Goal: Task Accomplishment & Management: Complete application form

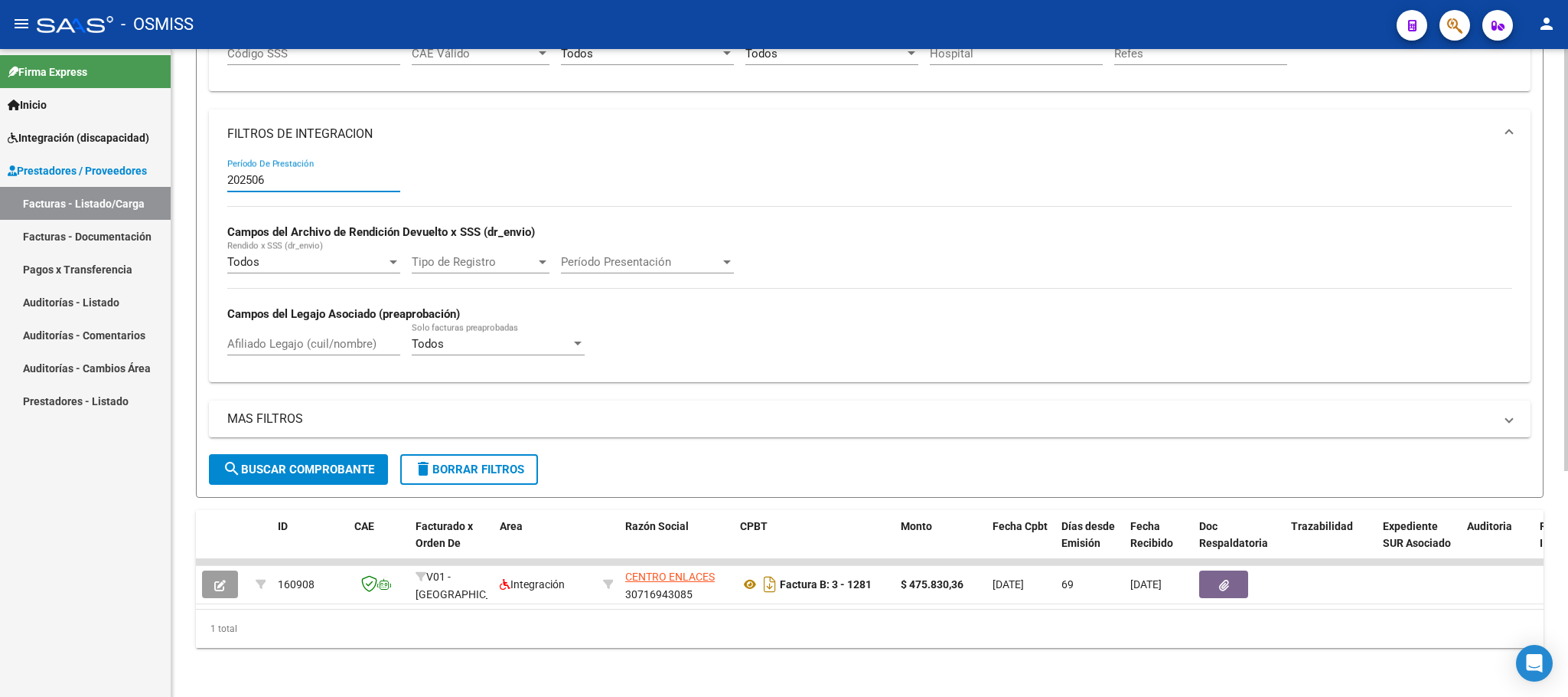
click at [491, 462] on button "delete Borrar Filtros" at bounding box center [470, 469] width 138 height 30
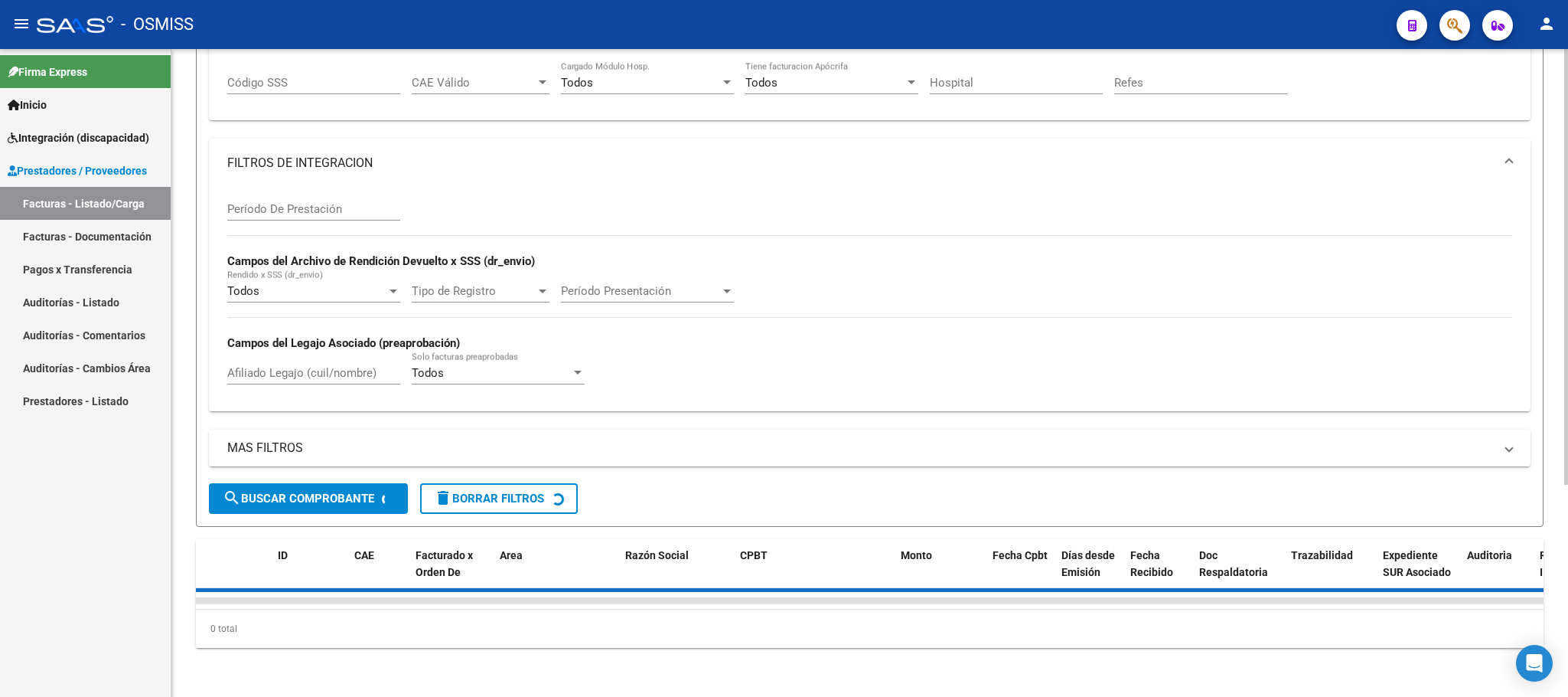
scroll to position [345, 0]
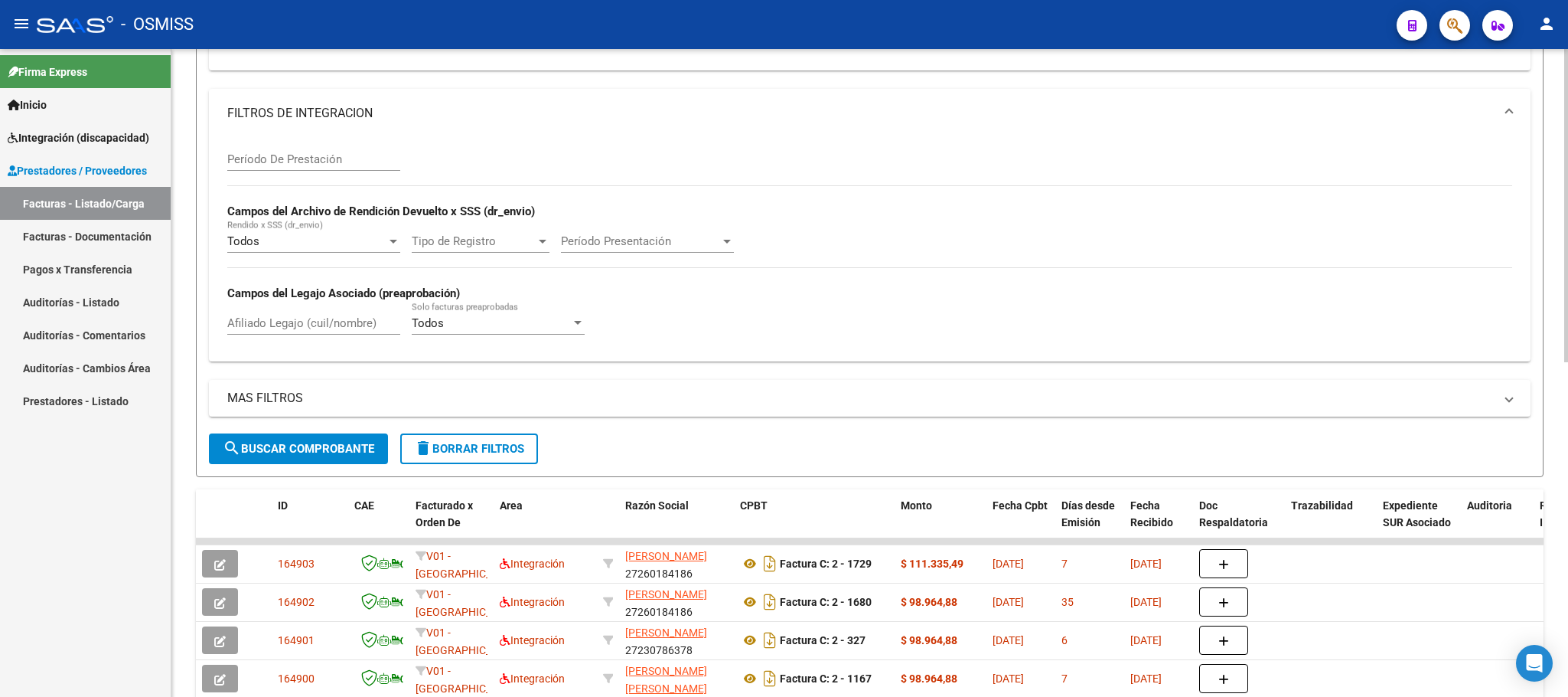
click at [336, 330] on input "Afiliado Legajo (cuil/nombre)" at bounding box center [313, 323] width 173 height 14
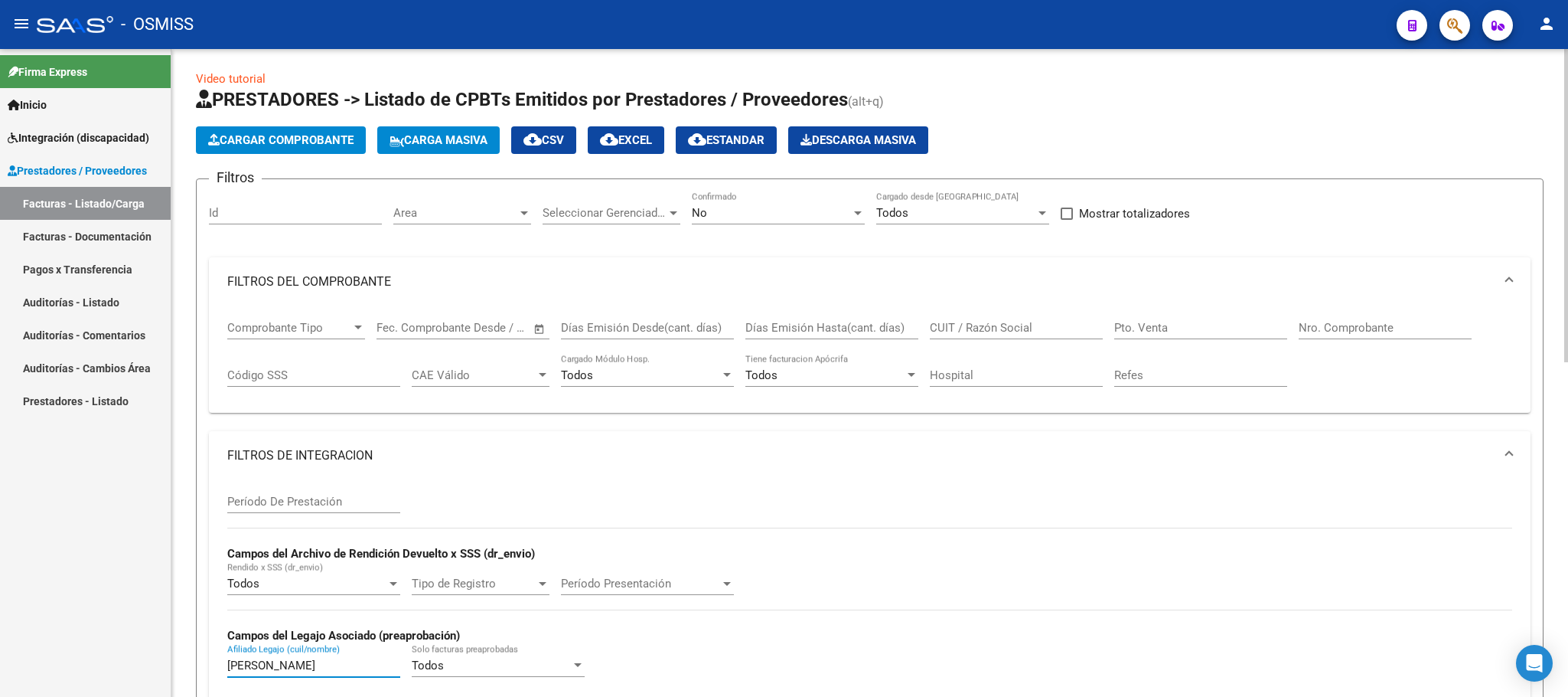
scroll to position [1, 0]
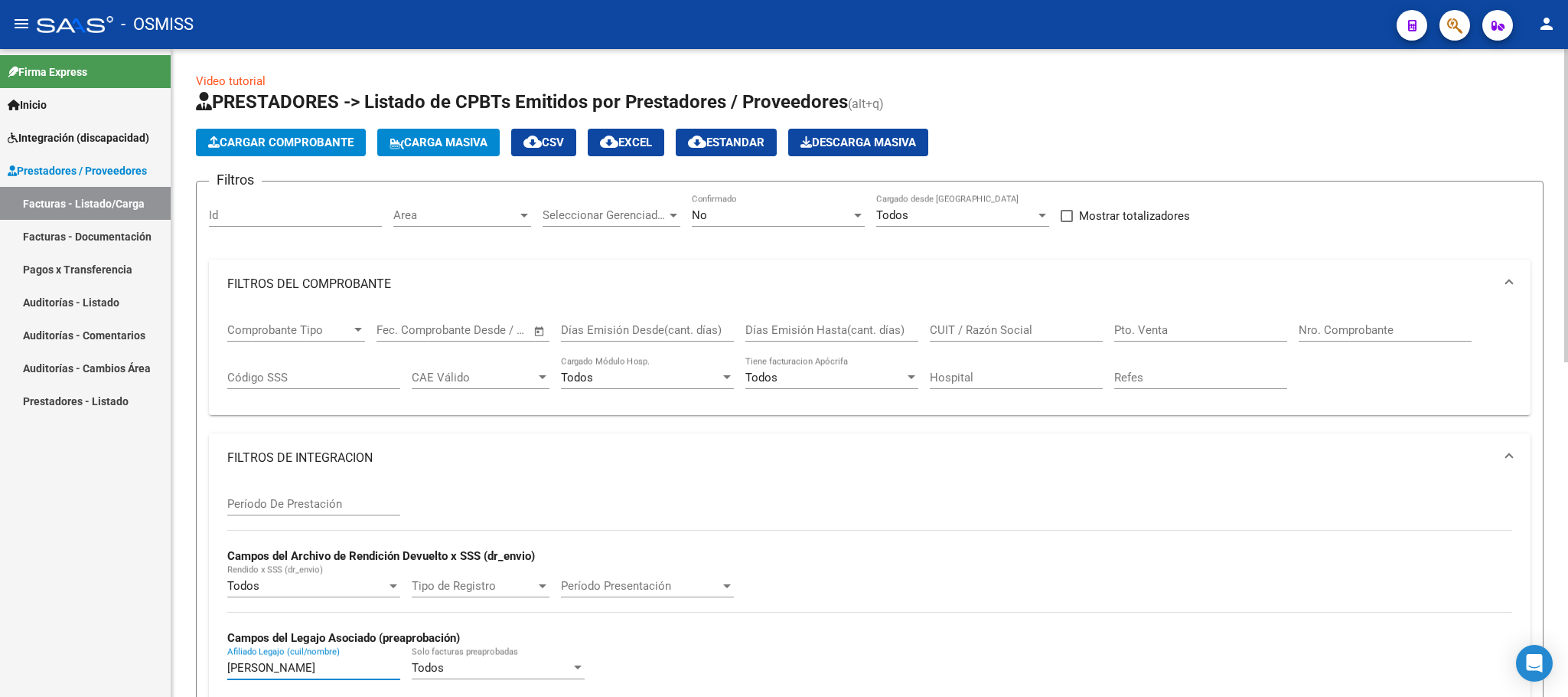
click at [745, 216] on div "No" at bounding box center [771, 215] width 159 height 14
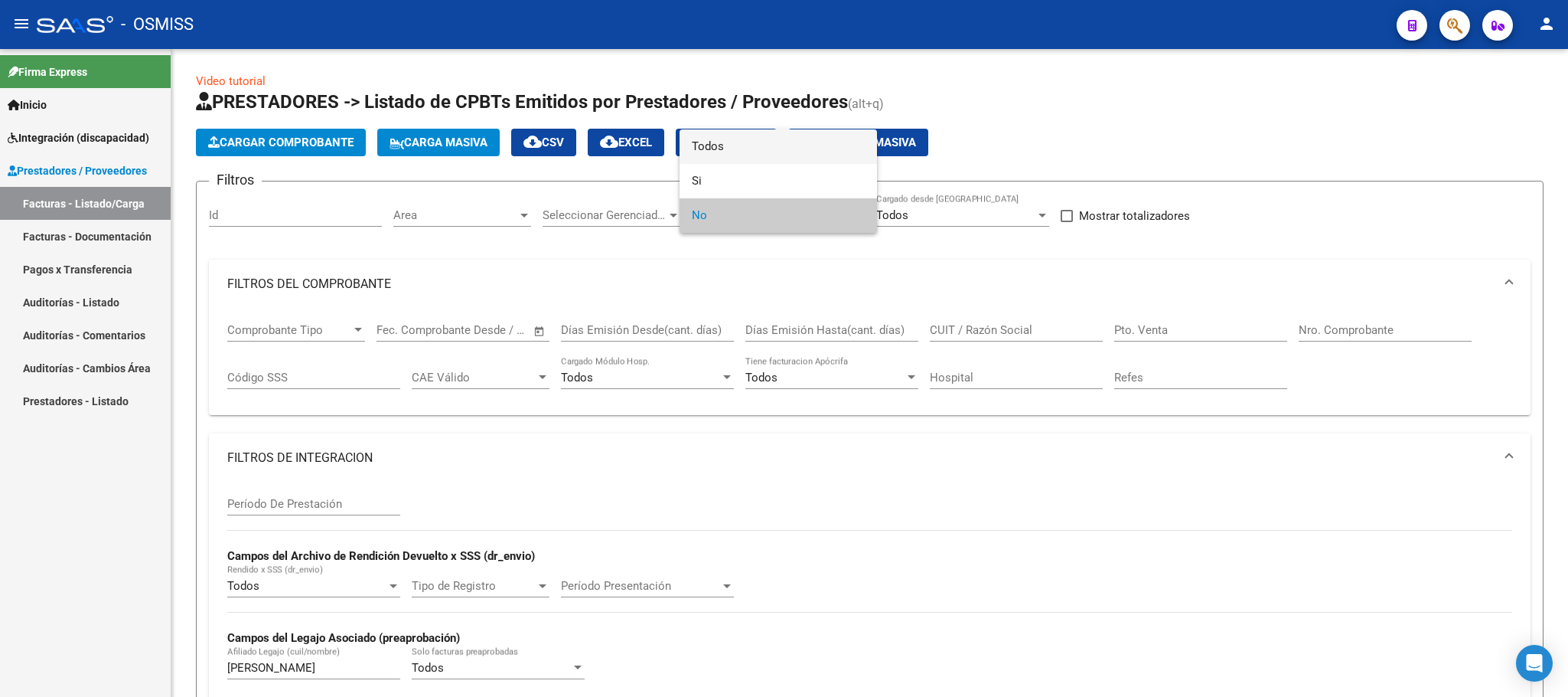
click at [722, 157] on span "Todos" at bounding box center [778, 146] width 173 height 35
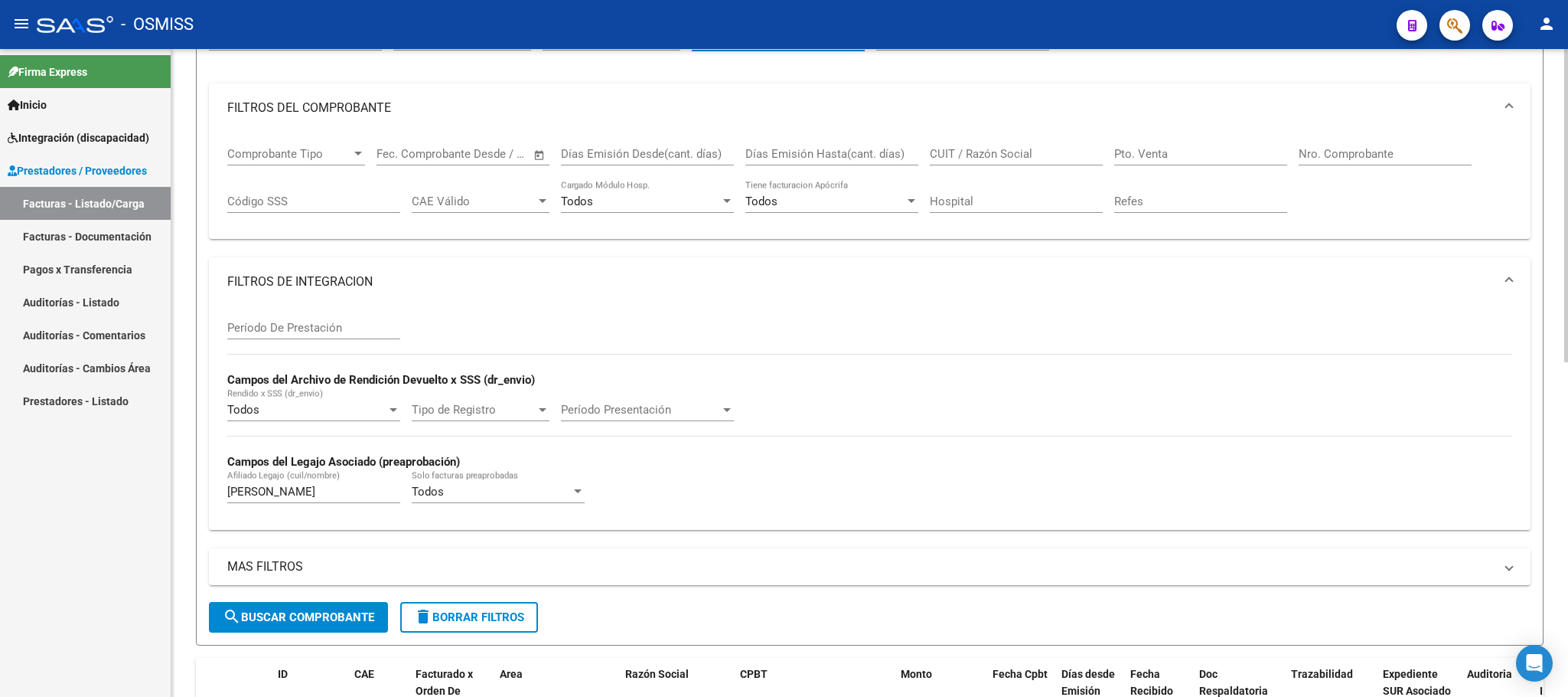
scroll to position [345, 0]
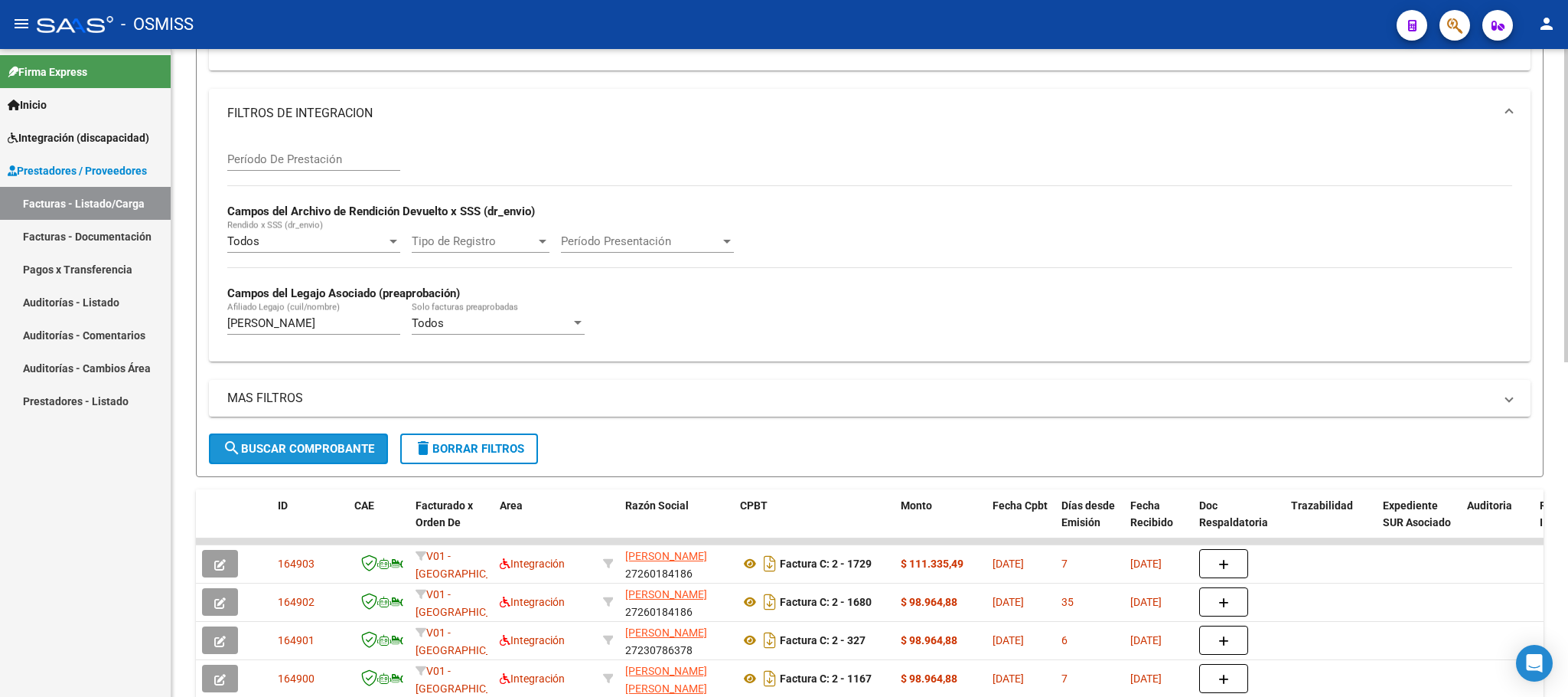
click at [352, 441] on button "search Buscar Comprobante" at bounding box center [299, 448] width 179 height 30
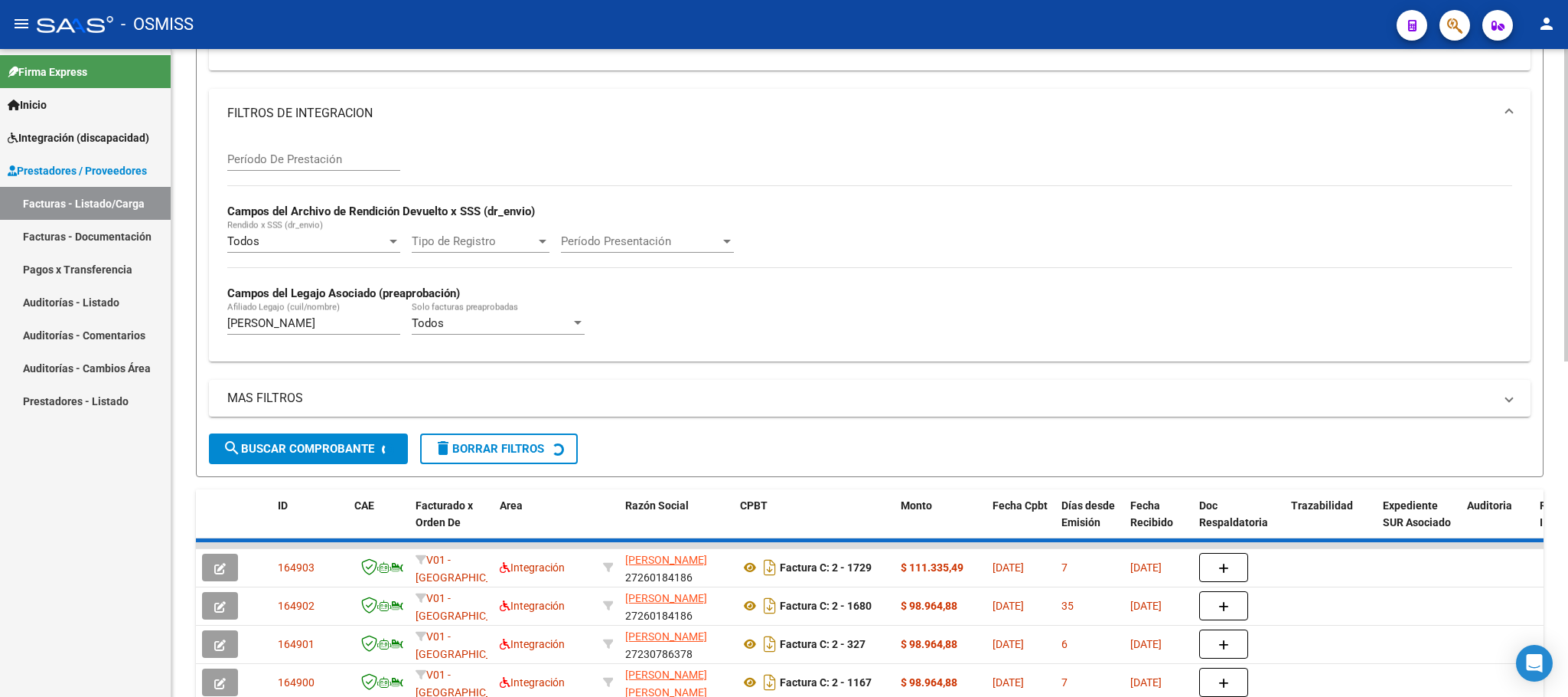
scroll to position [315, 0]
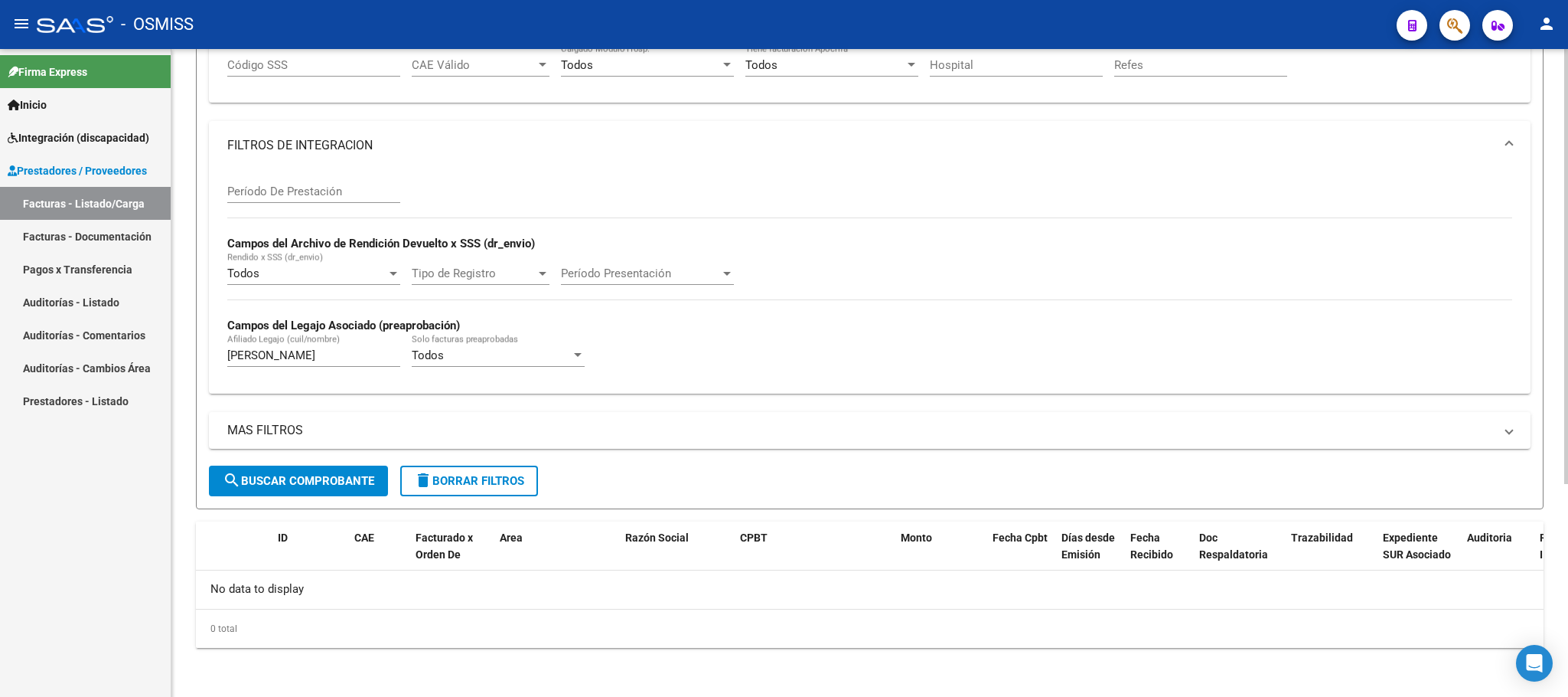
click at [338, 356] on input "[PERSON_NAME]" at bounding box center [313, 355] width 173 height 14
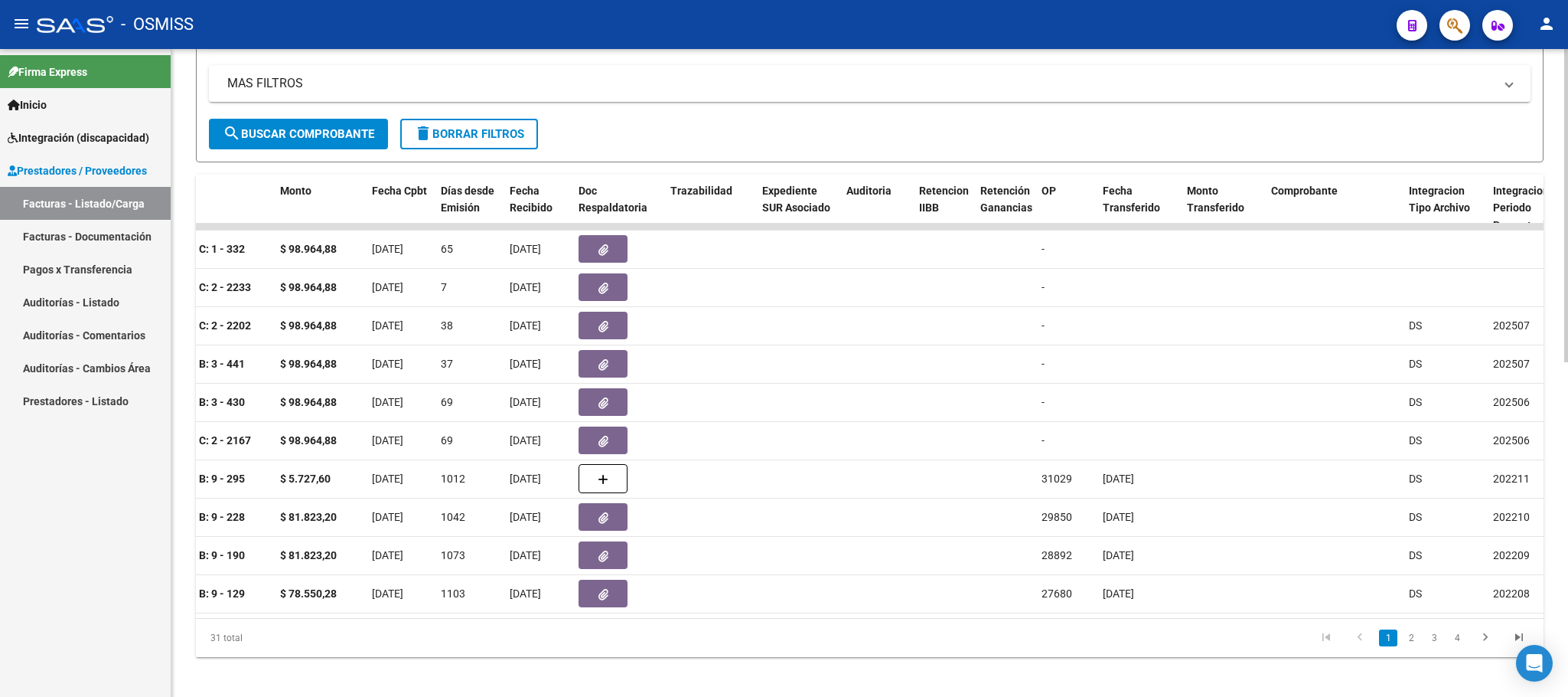
scroll to position [0, 107]
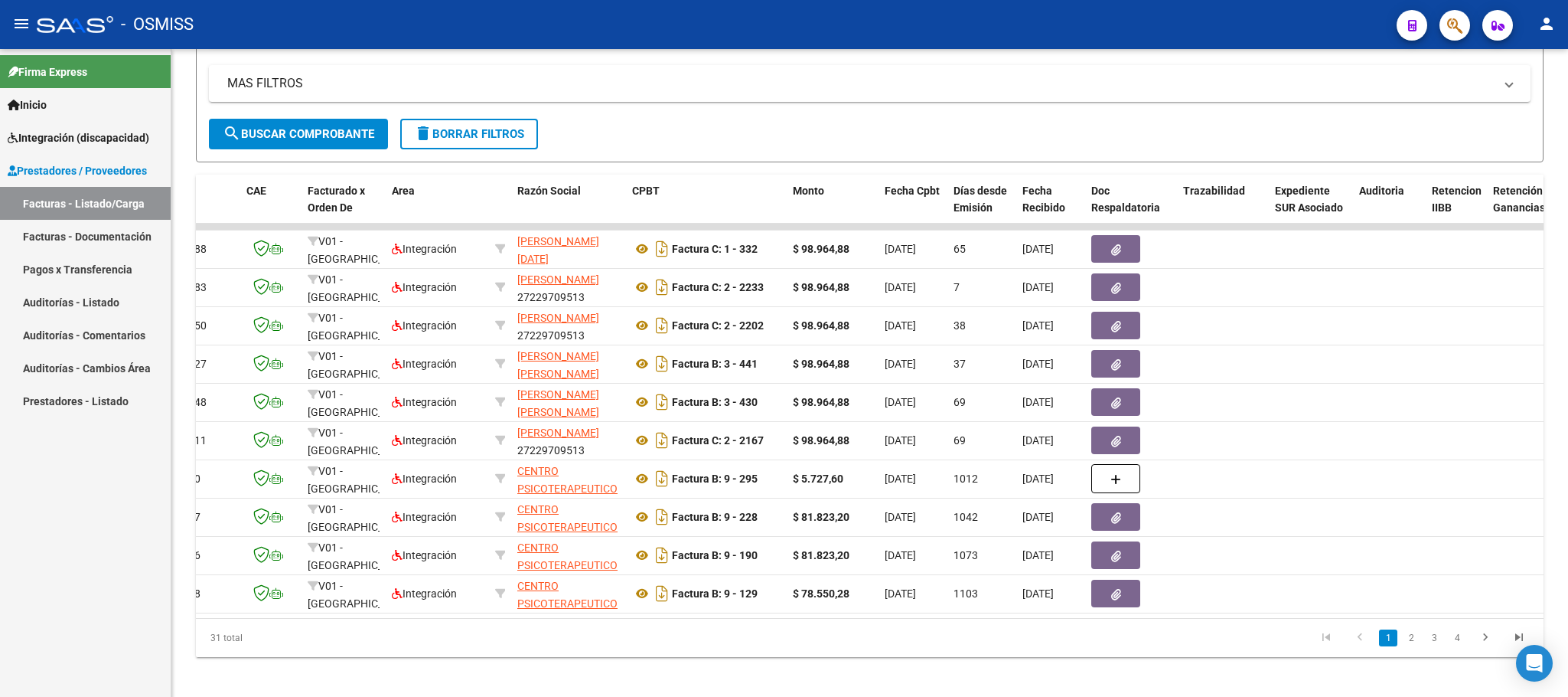
type input "[PERSON_NAME]"
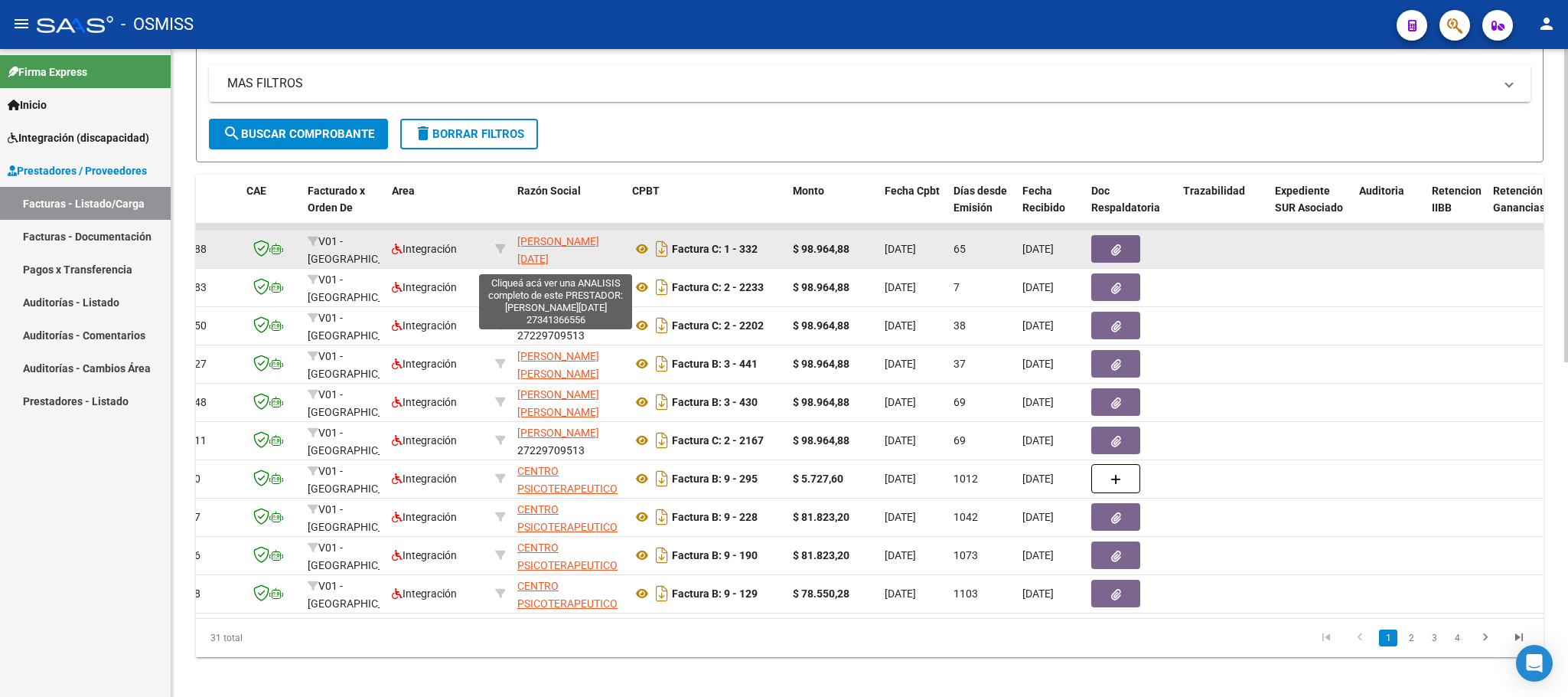
click at [564, 248] on span "[PERSON_NAME][DATE]" at bounding box center [558, 250] width 82 height 30
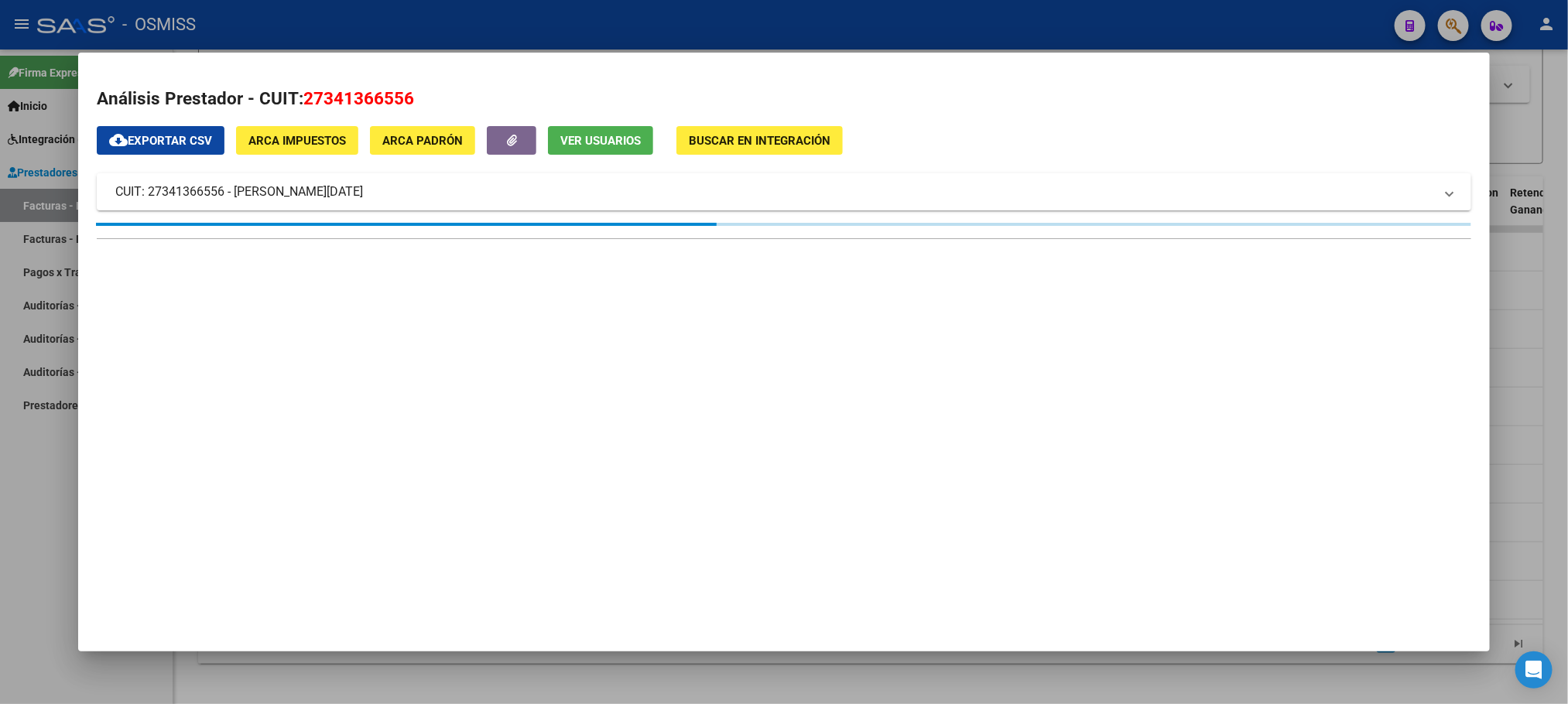
drag, startPoint x: 409, startPoint y: 102, endPoint x: 293, endPoint y: 102, distance: 116.0
click at [293, 102] on h2 "Análisis Prestador - CUIT: 27341366556" at bounding box center [783, 99] width 1374 height 27
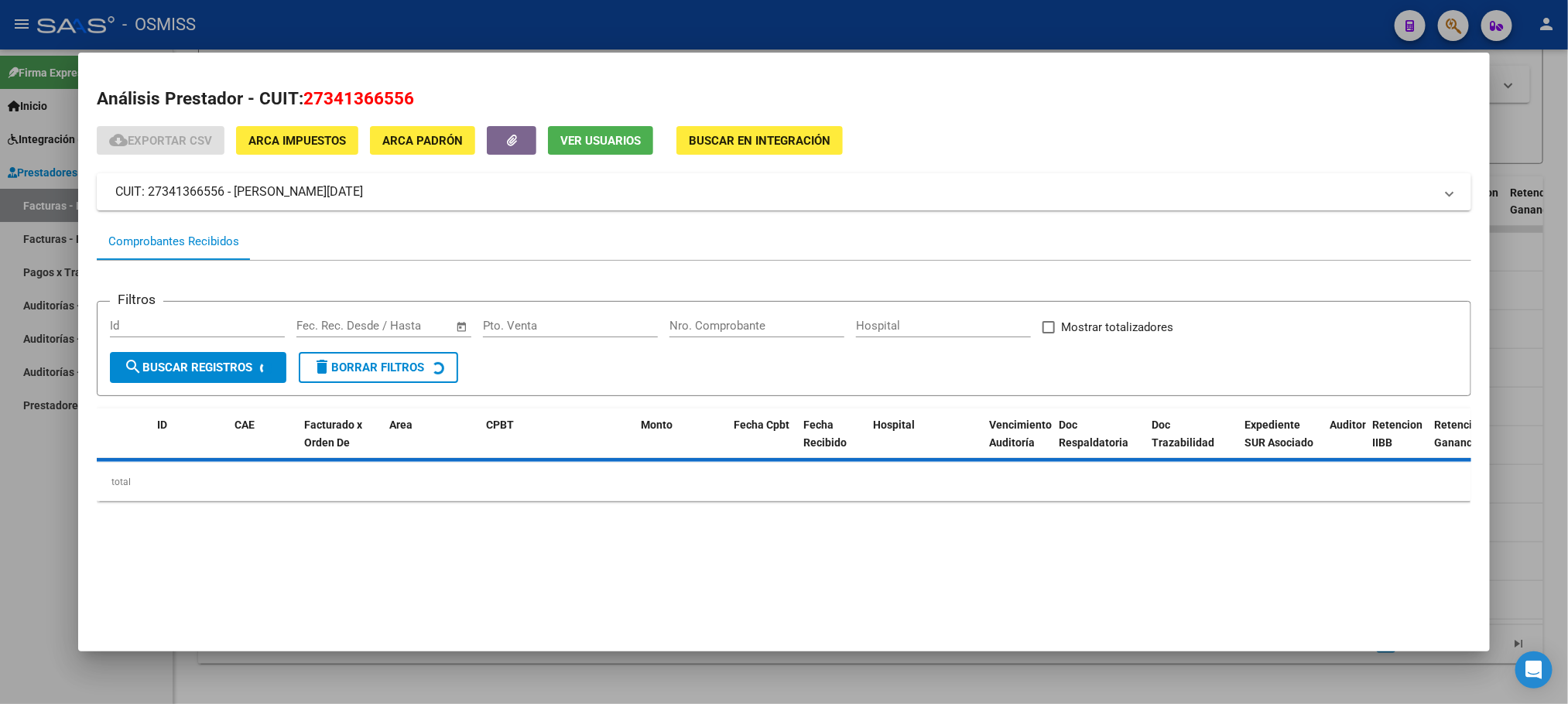
copy h2 "27341366556"
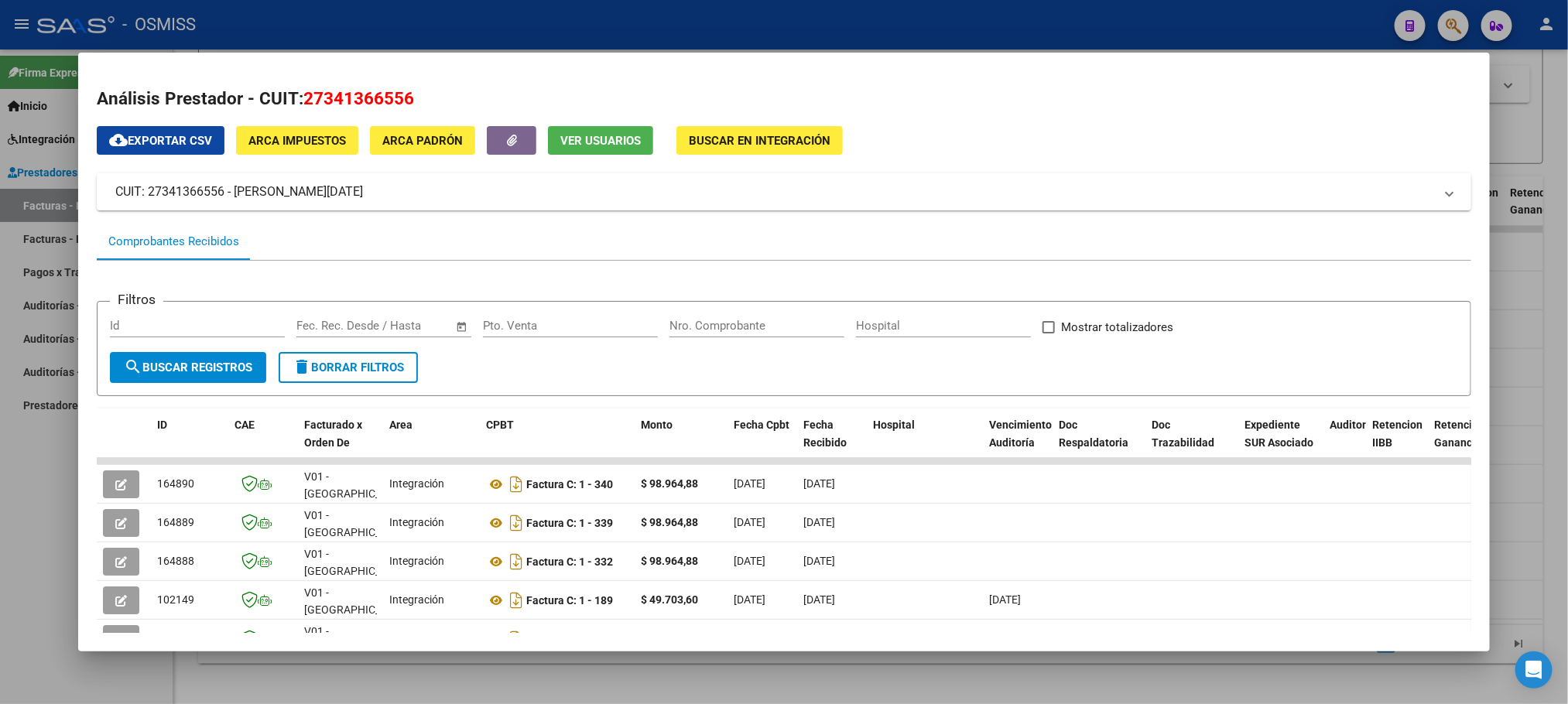
click at [21, 476] on div at bounding box center [784, 352] width 1568 height 704
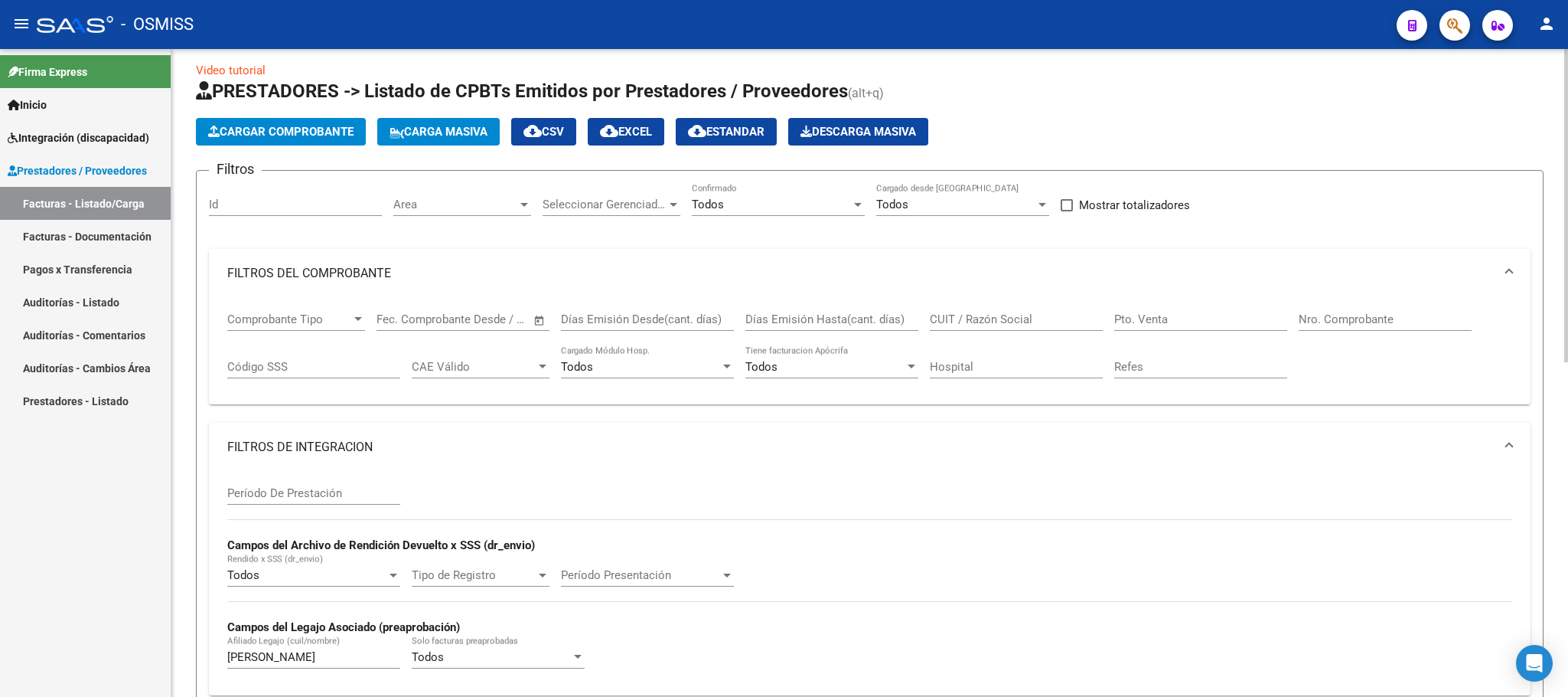
scroll to position [0, 0]
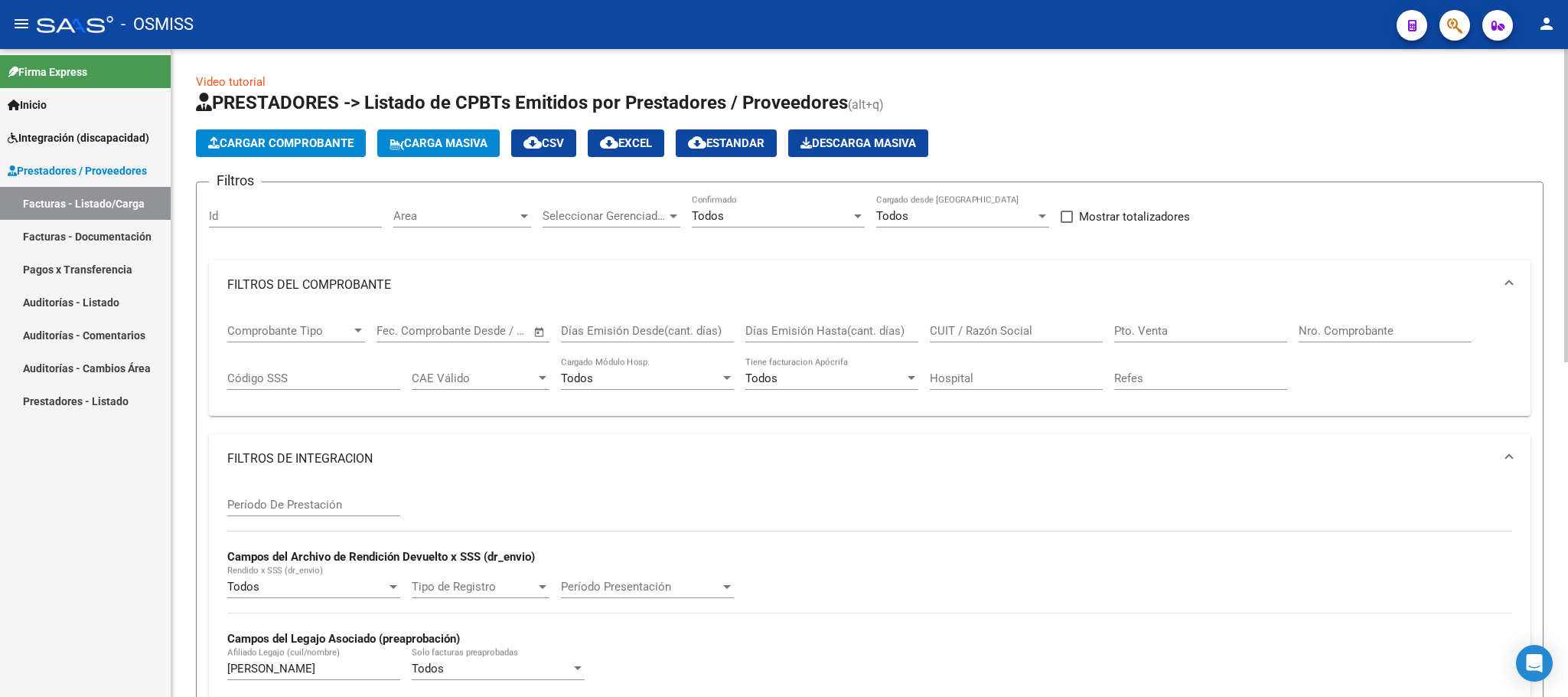
click at [995, 326] on input "CUIT / Razón Social" at bounding box center [1015, 330] width 173 height 14
paste input "27341366556"
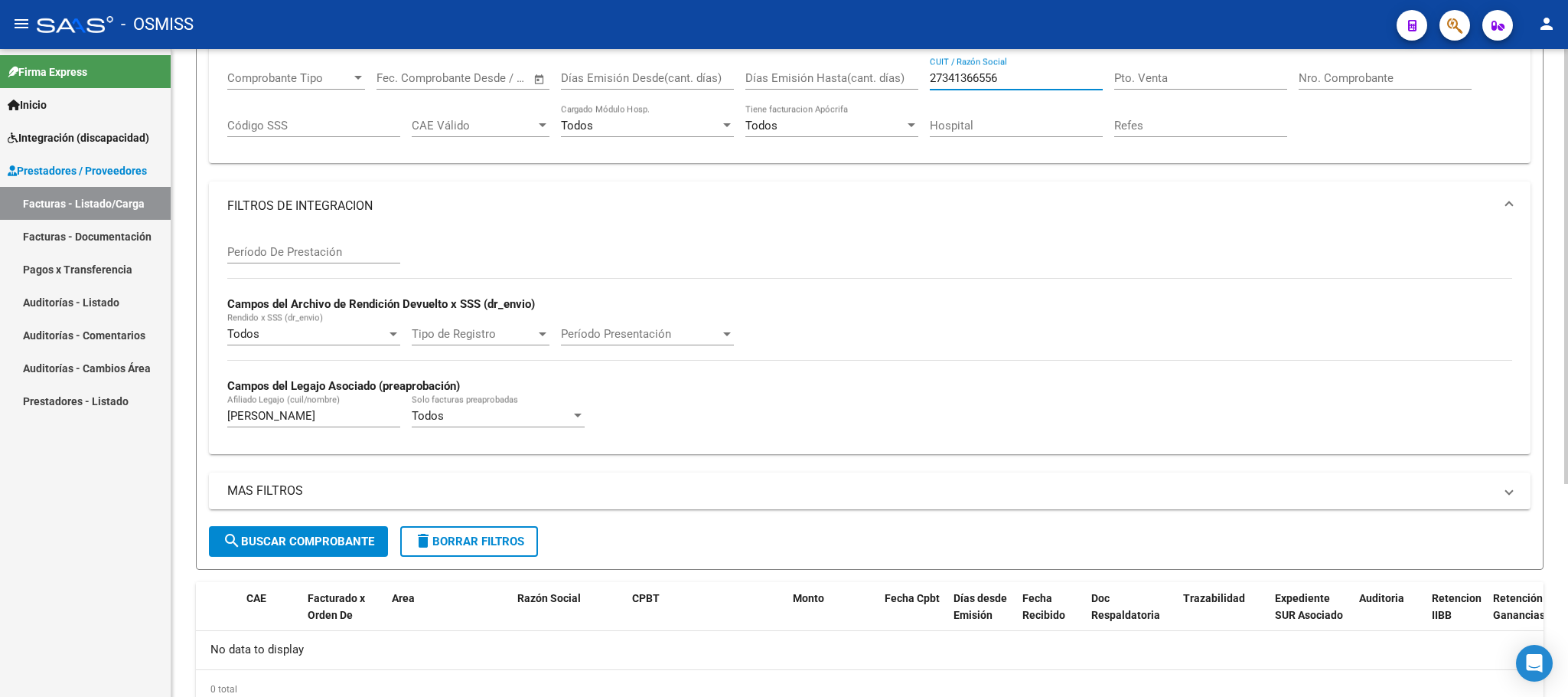
scroll to position [315, 0]
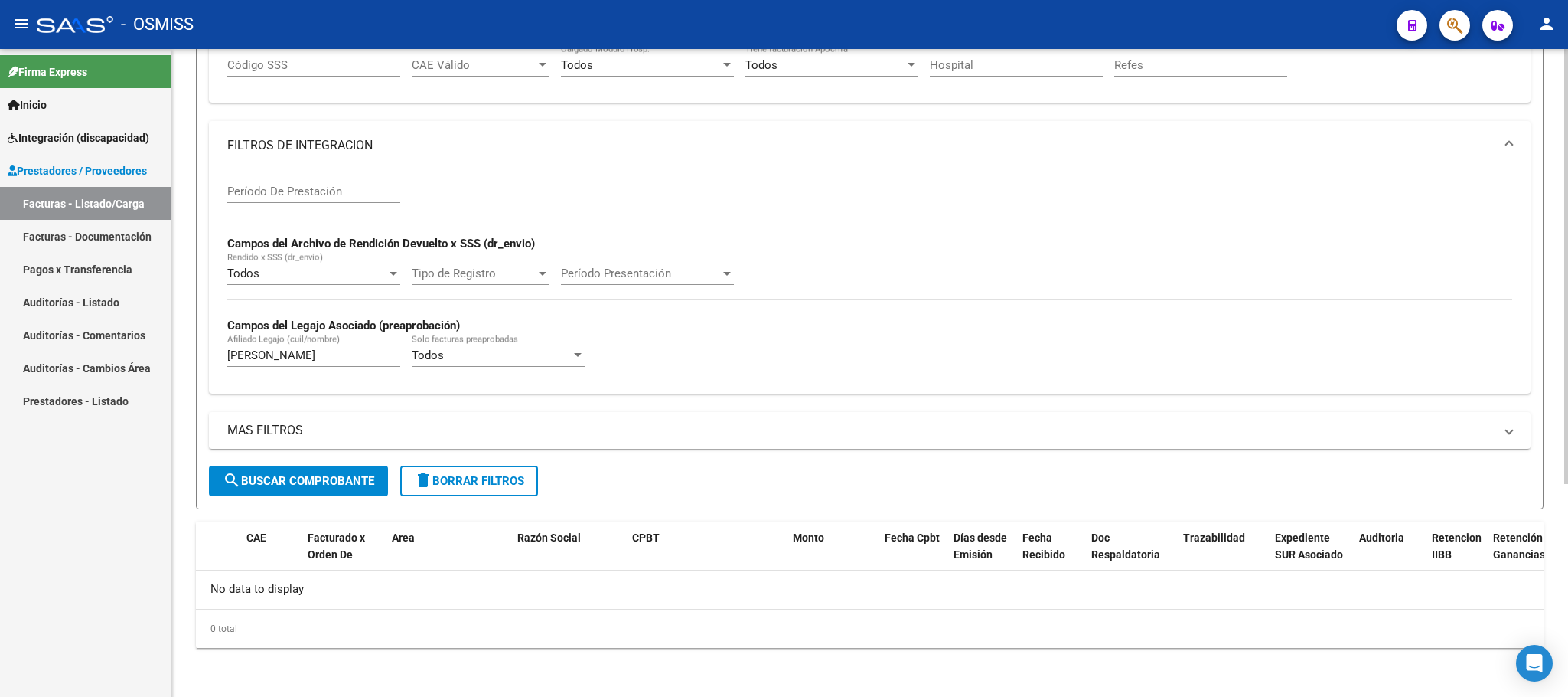
type input "27341366556"
click at [350, 483] on span "search Buscar Comprobante" at bounding box center [298, 481] width 152 height 14
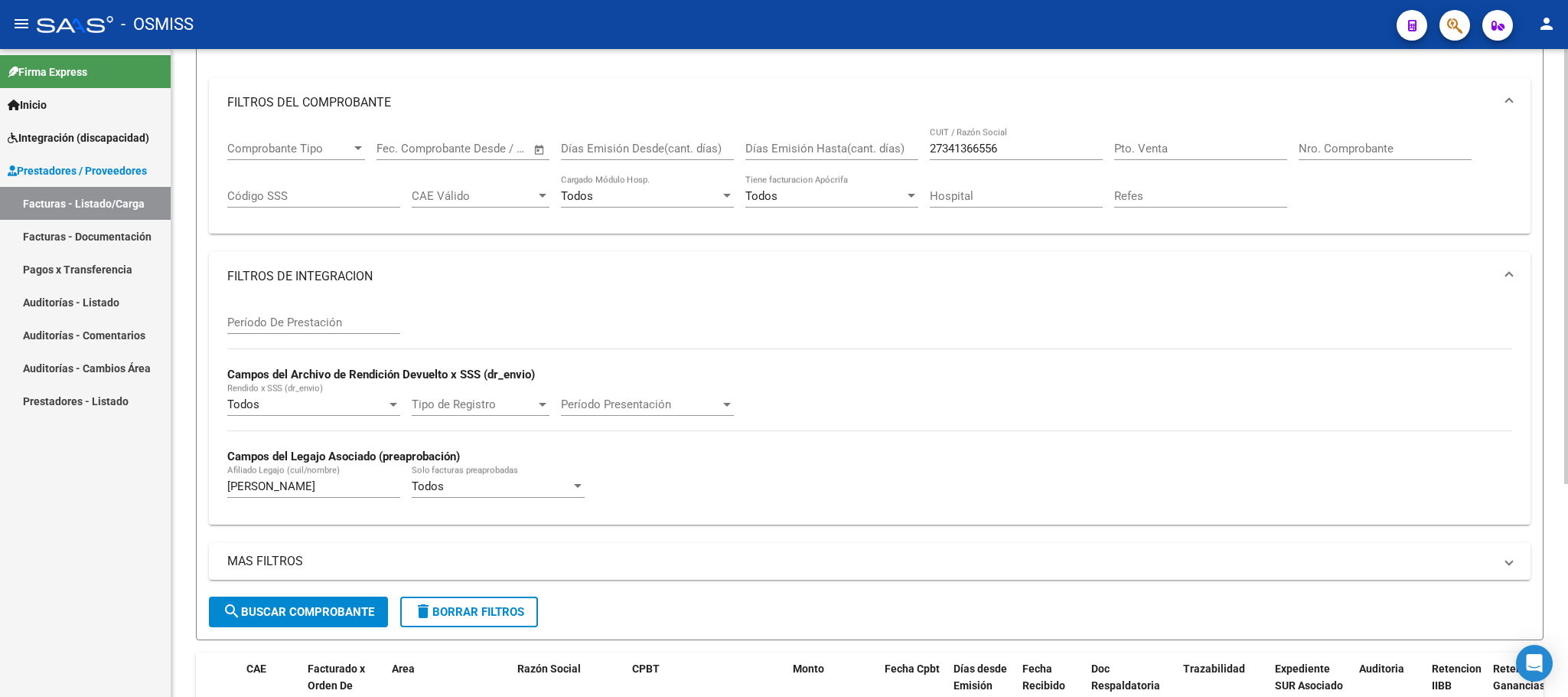
scroll to position [86, 0]
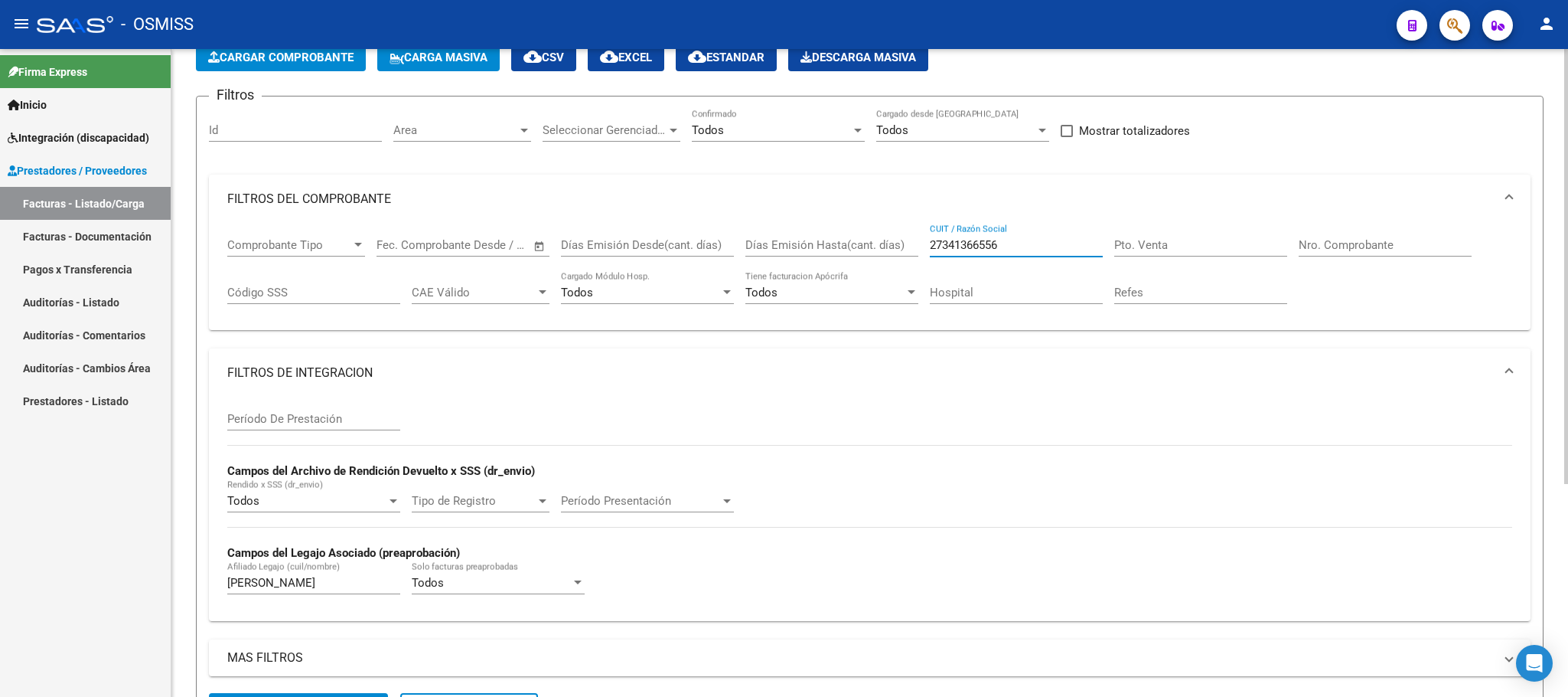
drag, startPoint x: 1018, startPoint y: 249, endPoint x: 865, endPoint y: 244, distance: 153.1
click at [865, 244] on div "Comprobante Tipo Comprobante Tipo Fecha inicio – Fecha fin Fec. Comprobante Des…" at bounding box center [869, 271] width 1285 height 95
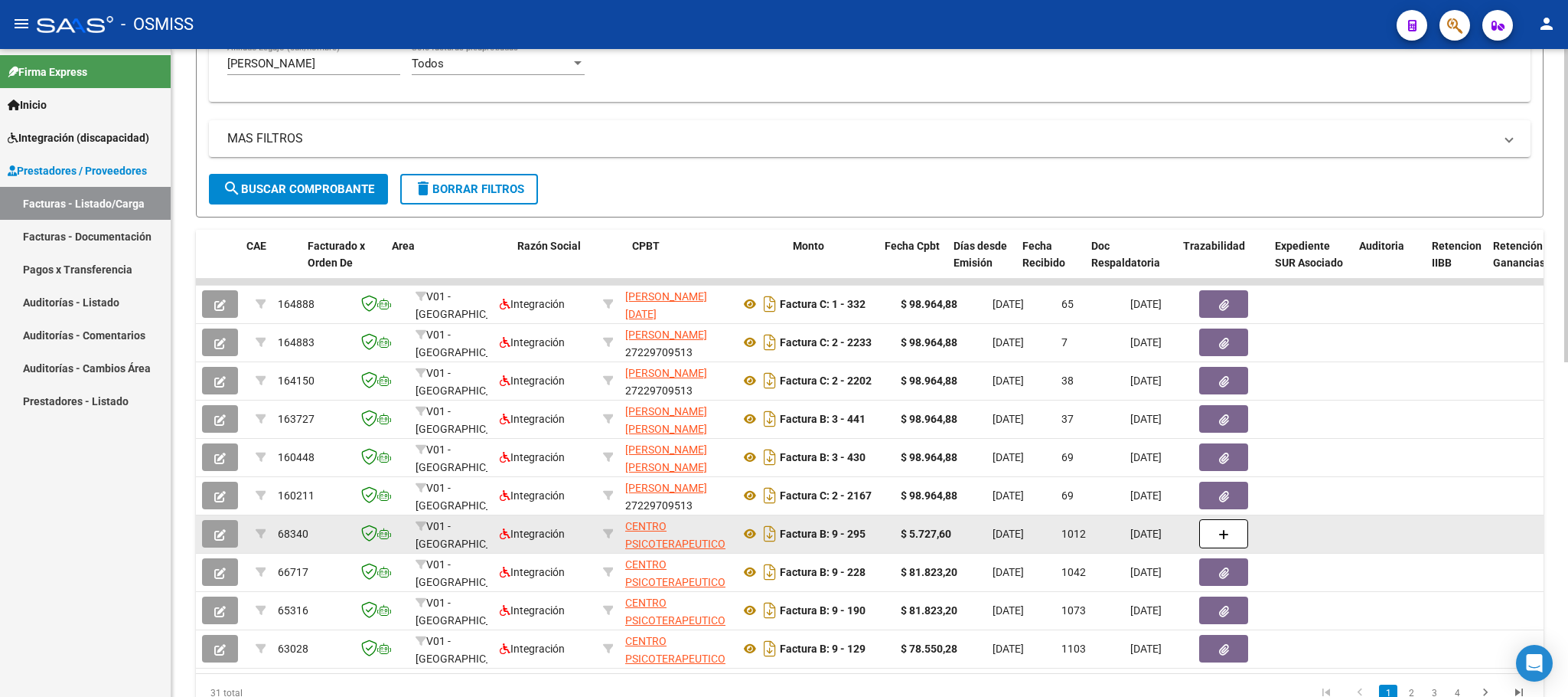
scroll to position [689, 0]
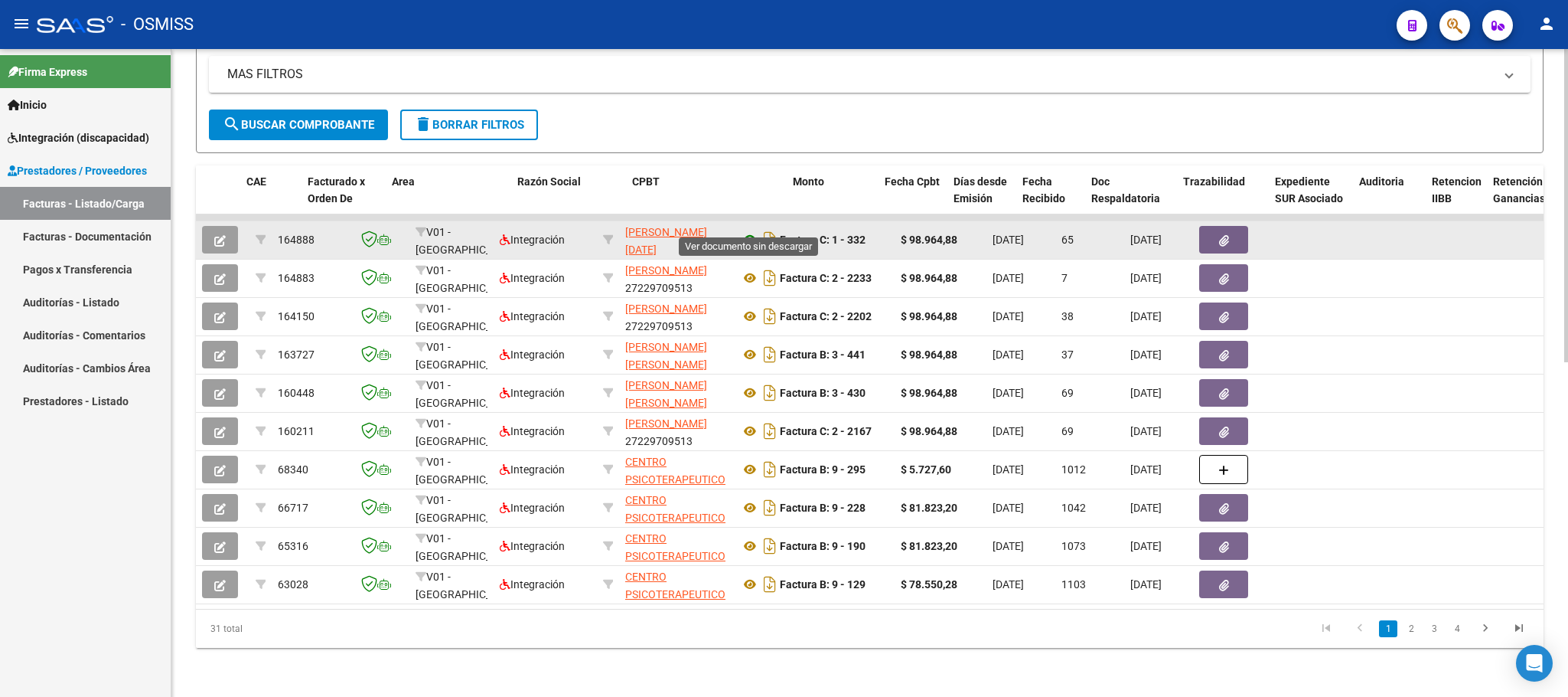
click at [750, 230] on icon at bounding box center [750, 239] width 20 height 18
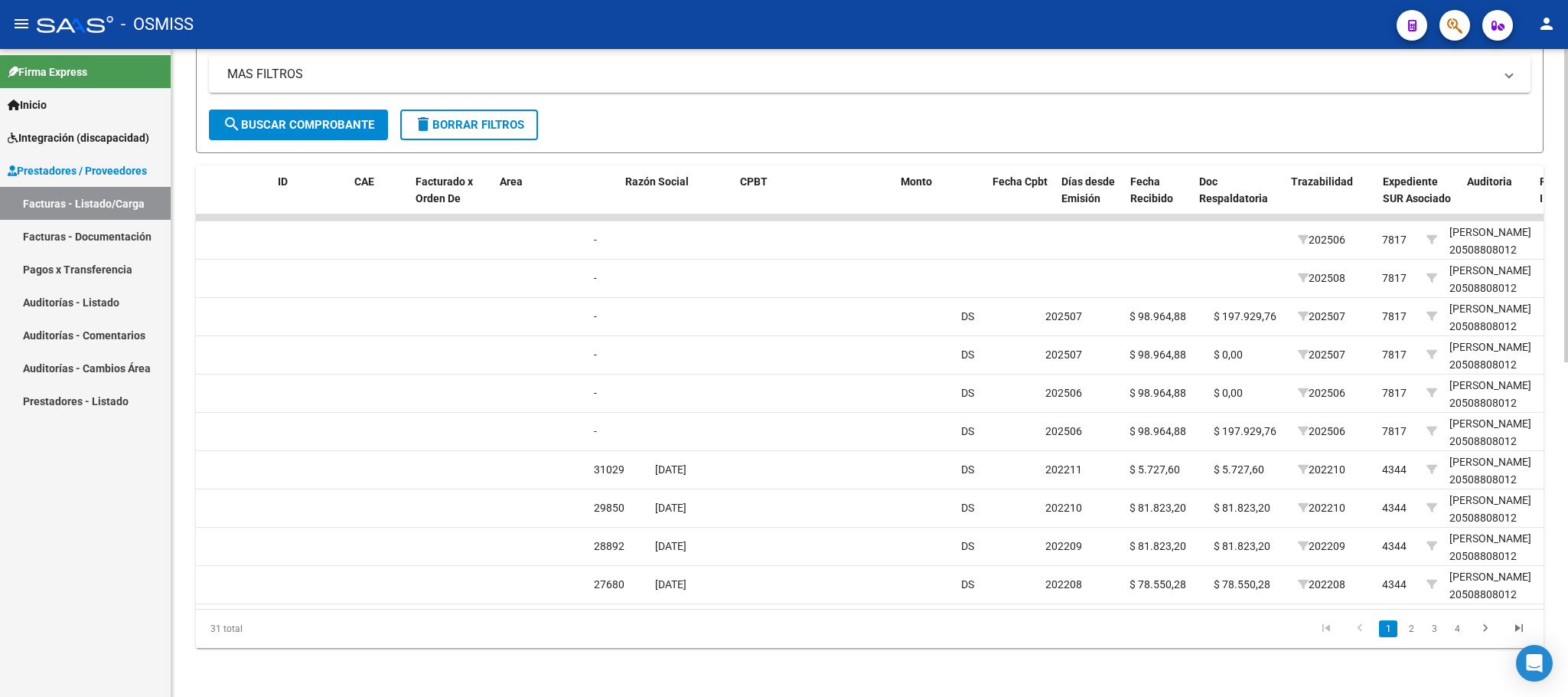
scroll to position [0, 0]
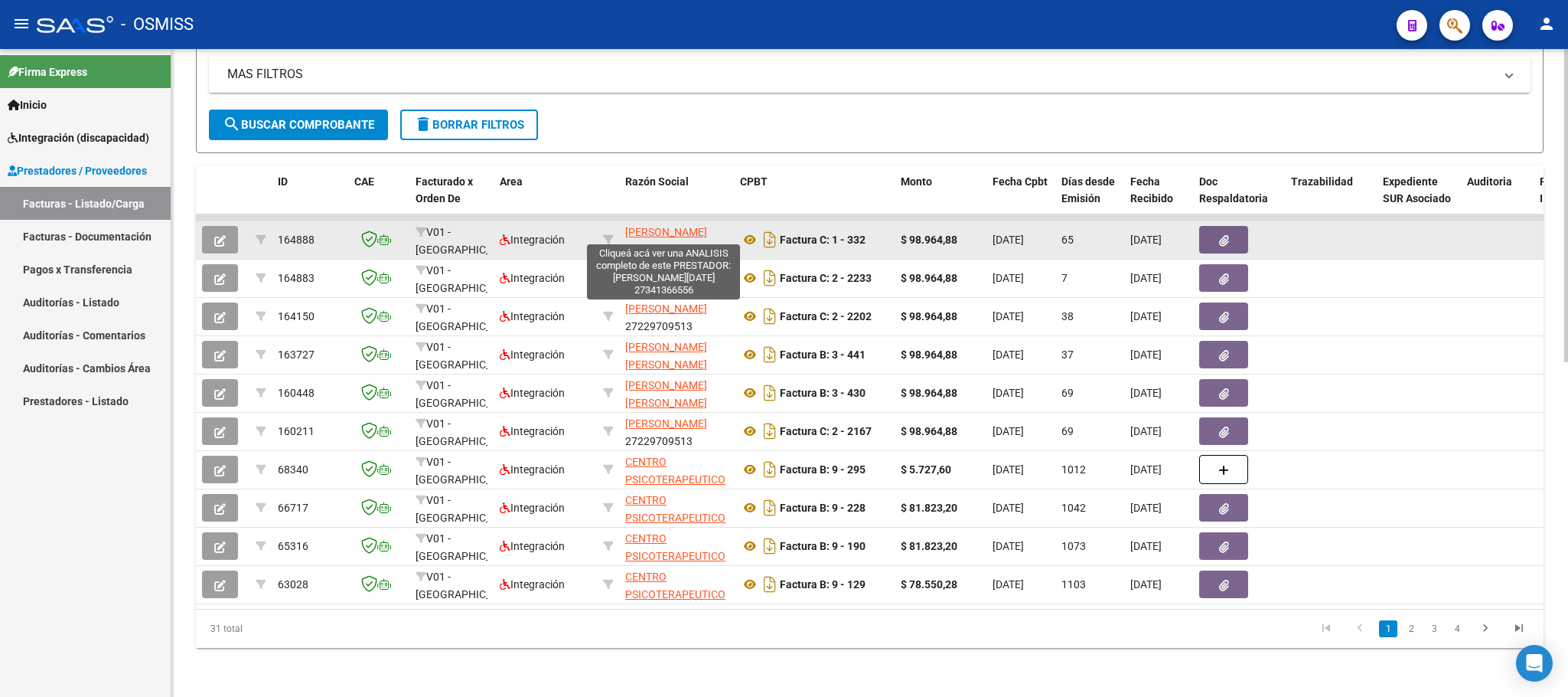
click at [673, 225] on span "[PERSON_NAME][DATE]" at bounding box center [666, 241] width 82 height 30
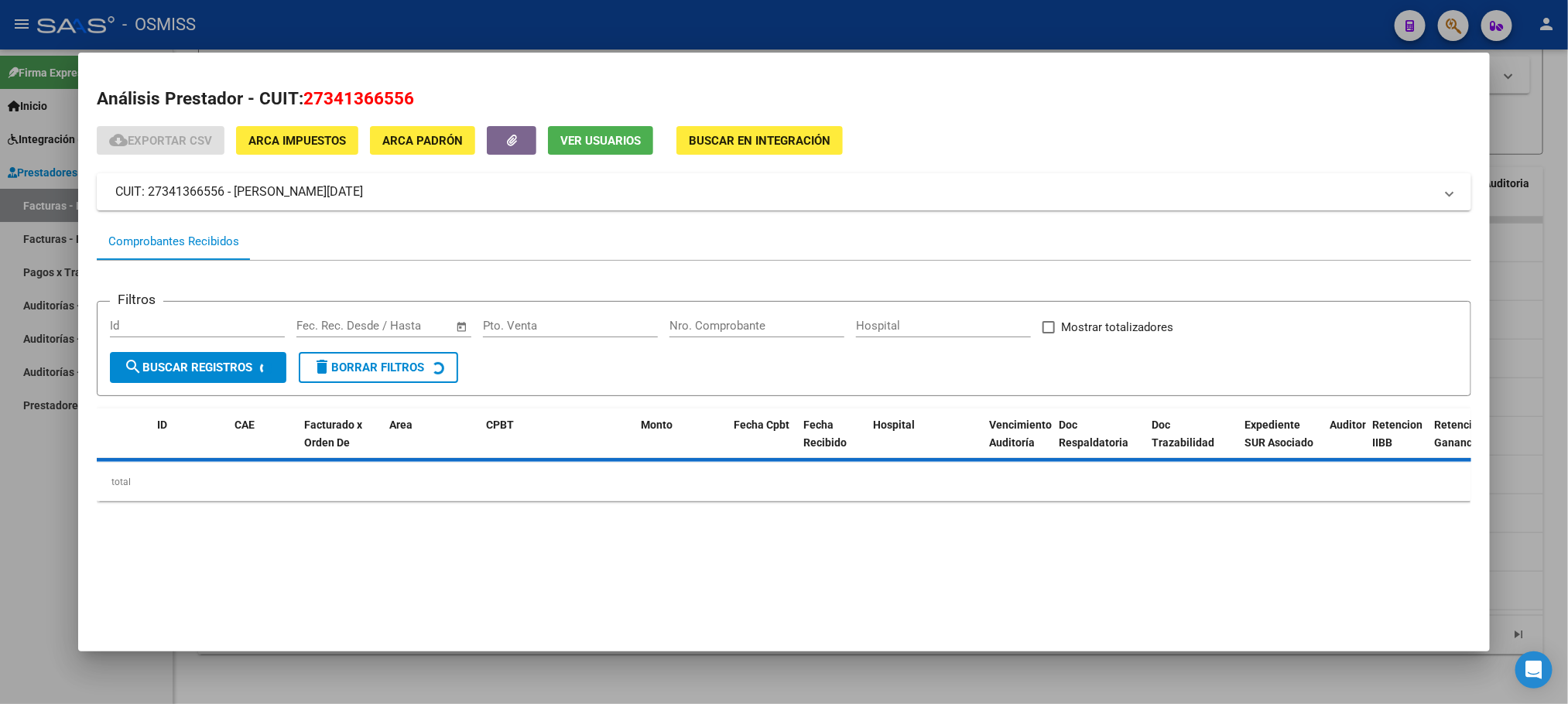
drag, startPoint x: 343, startPoint y: 91, endPoint x: 295, endPoint y: 91, distance: 48.0
click at [295, 91] on h2 "Análisis Prestador - CUIT: 27341366556" at bounding box center [783, 99] width 1374 height 27
copy span "27341366556"
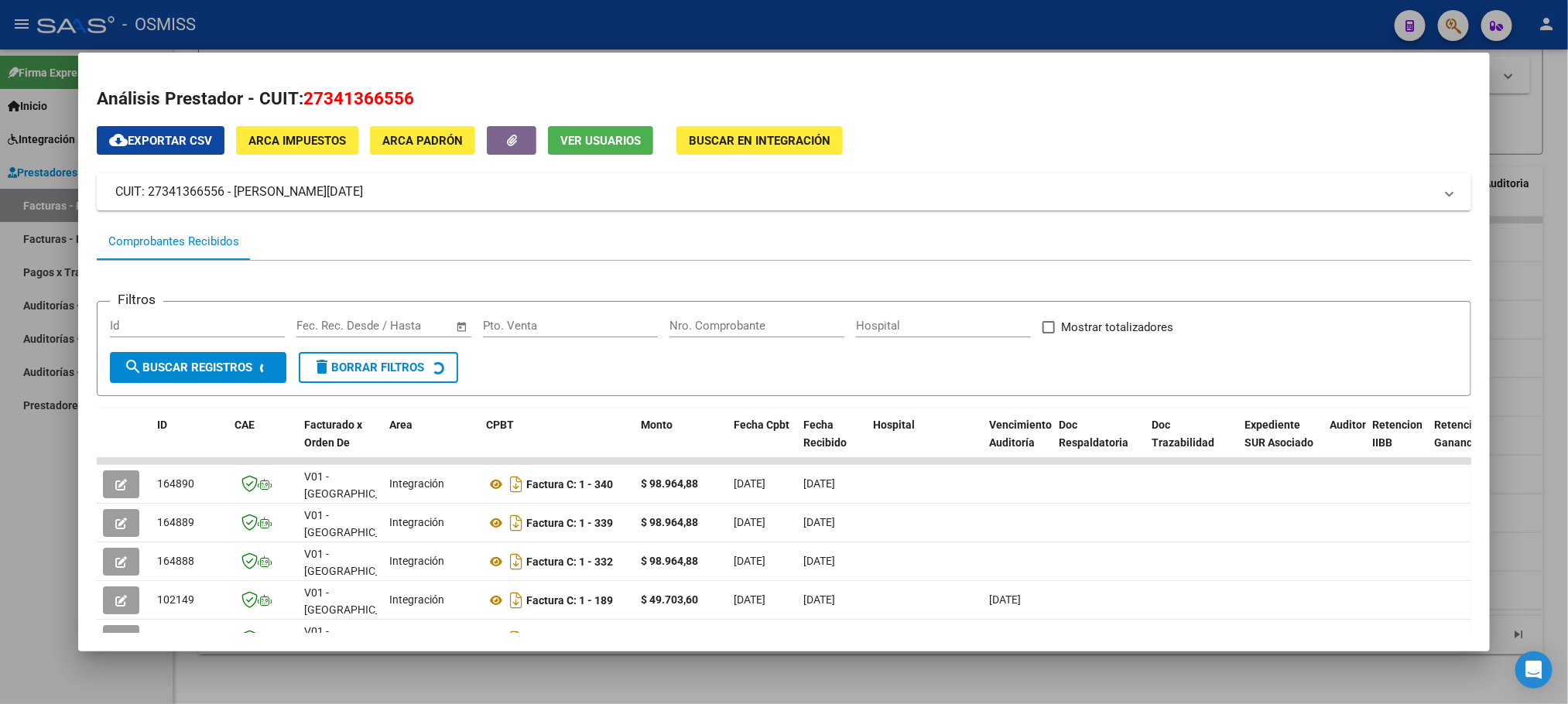
click at [794, 10] on div at bounding box center [784, 352] width 1568 height 704
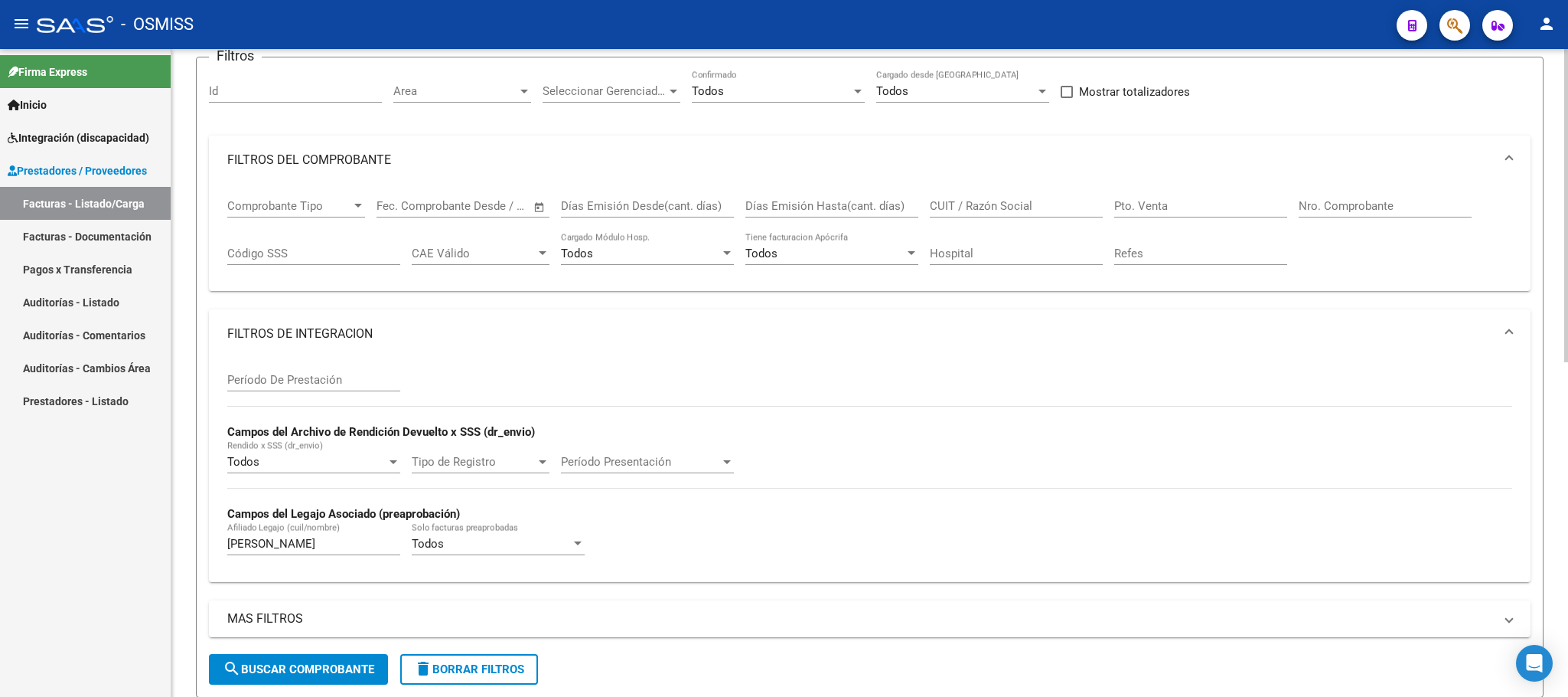
scroll to position [116, 0]
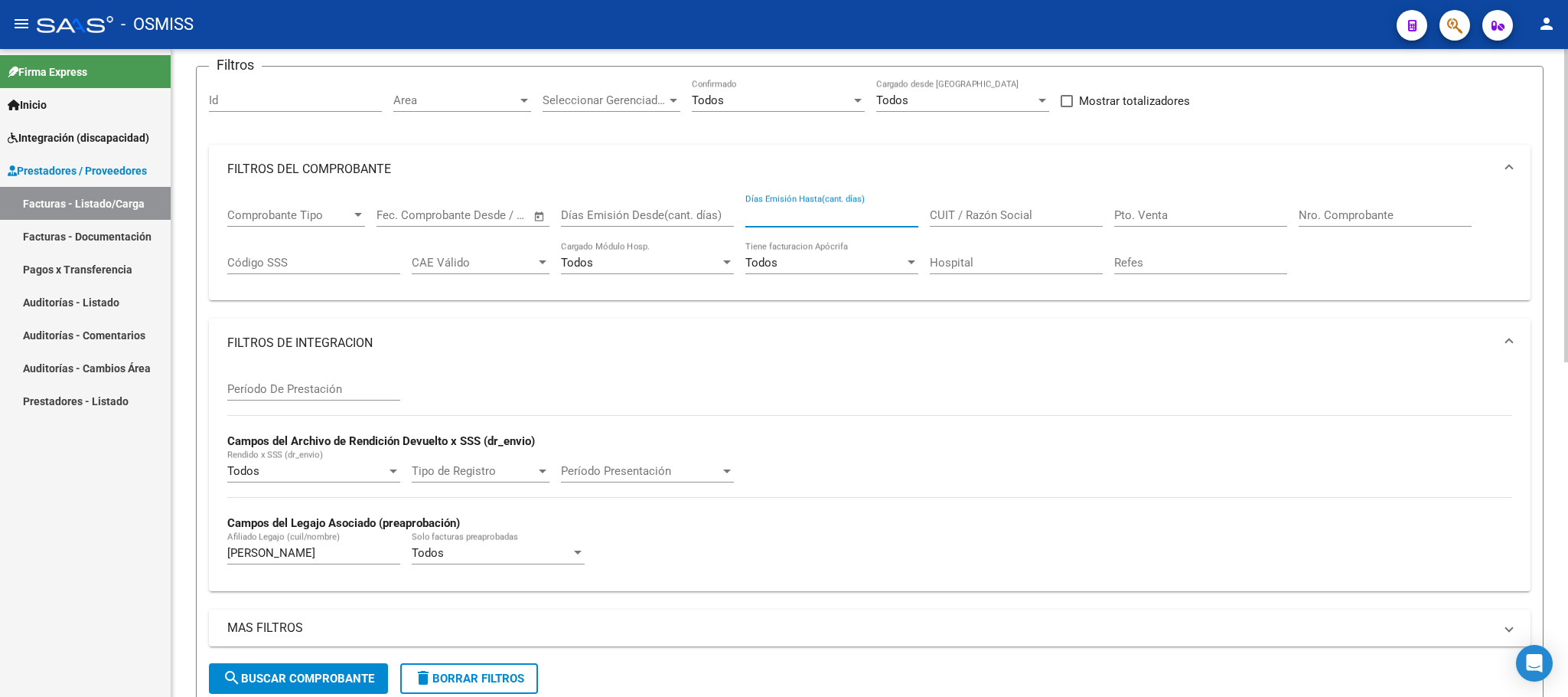
click at [857, 218] on input "Días Emisión Hasta(cant. días)" at bounding box center [832, 215] width 173 height 14
click at [960, 222] on input "CUIT / Razón Social" at bounding box center [1015, 215] width 173 height 14
paste input "27341366556"
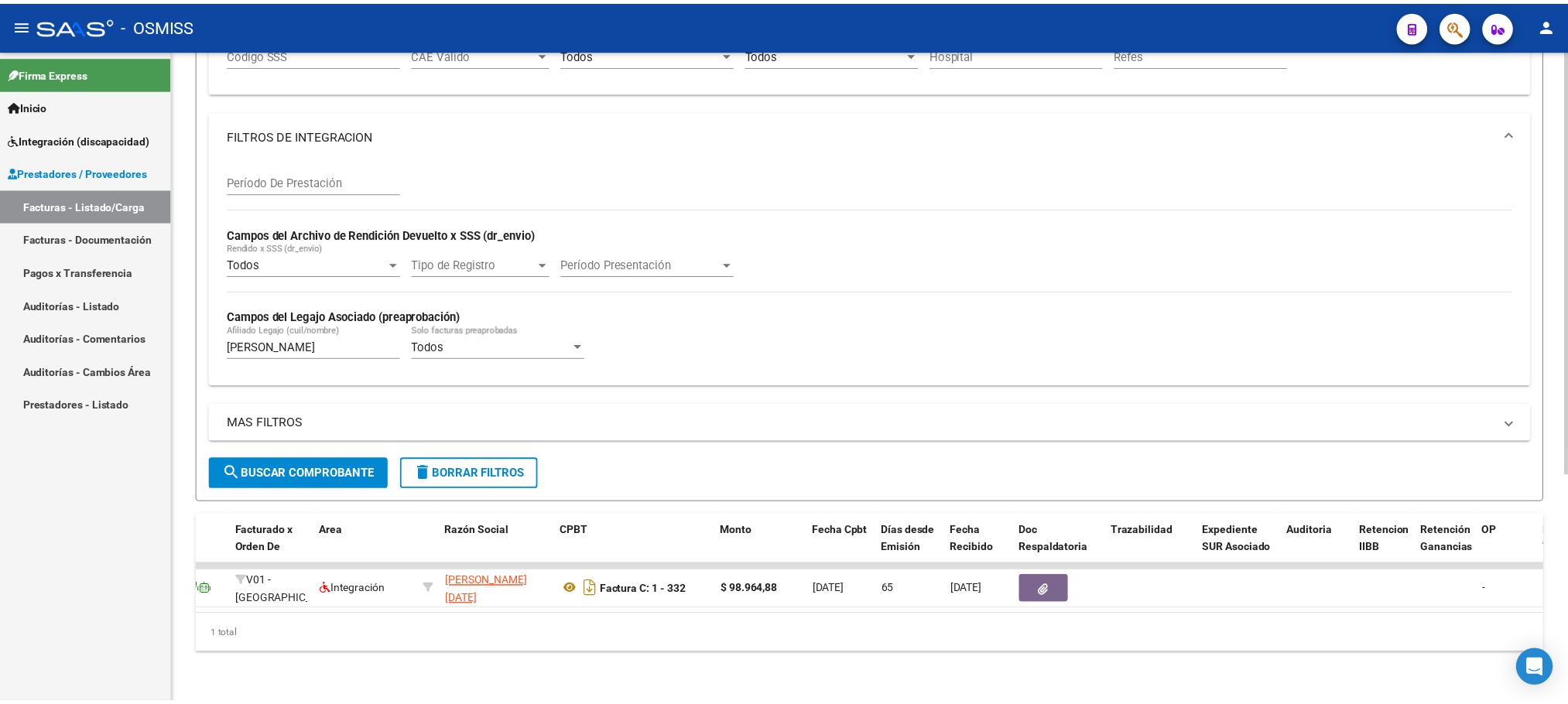
scroll to position [0, 0]
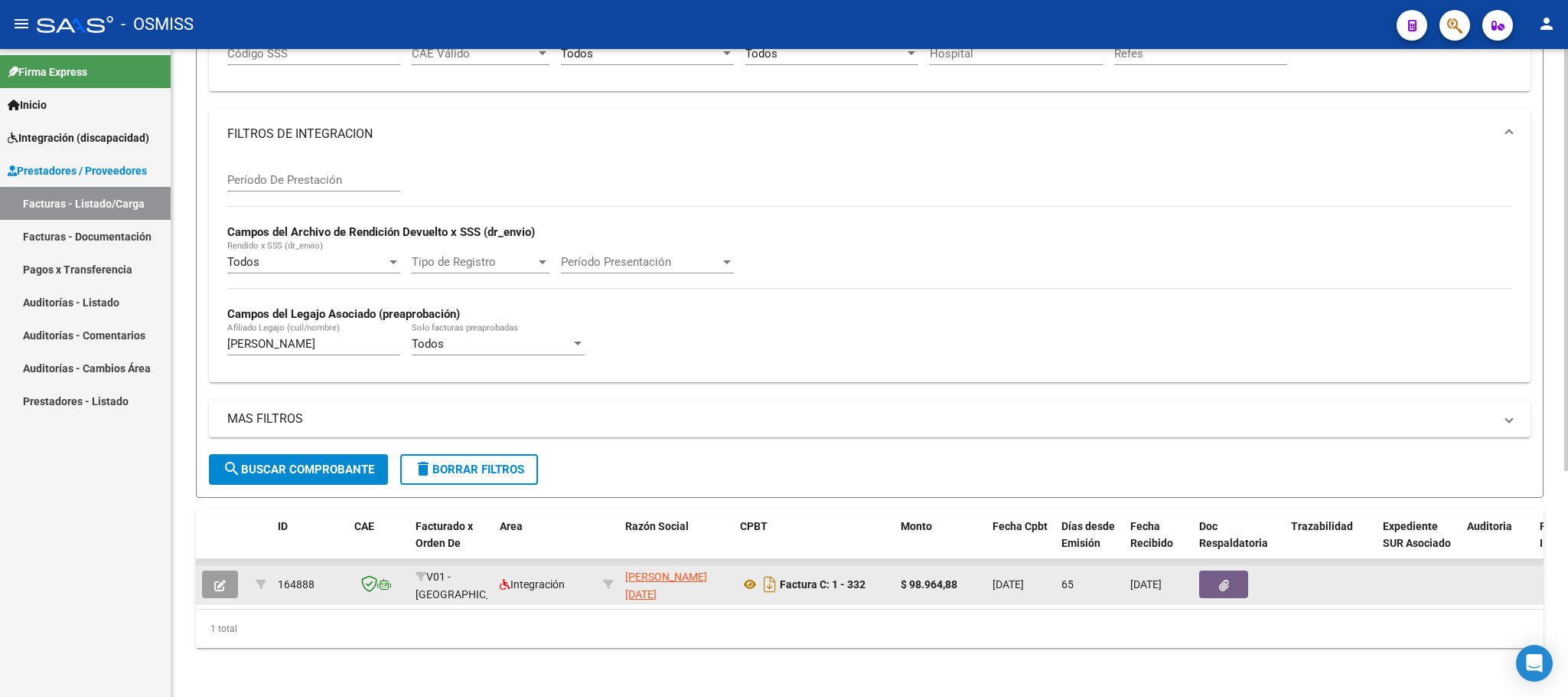
type input "27341366556"
click at [218, 580] on icon "button" at bounding box center [220, 586] width 11 height 11
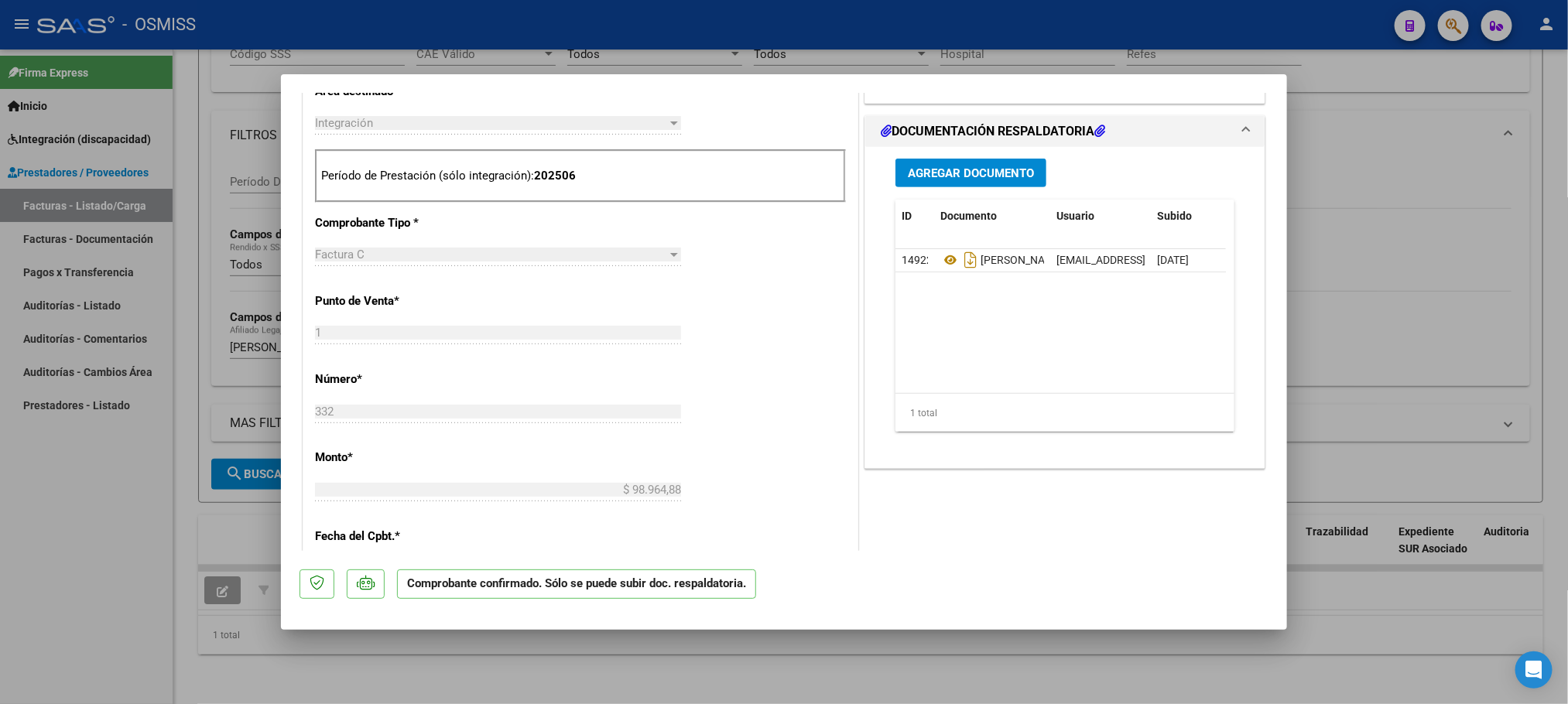
click at [109, 525] on div at bounding box center [784, 352] width 1568 height 704
type input "$ 0,00"
